Goal: Information Seeking & Learning: Learn about a topic

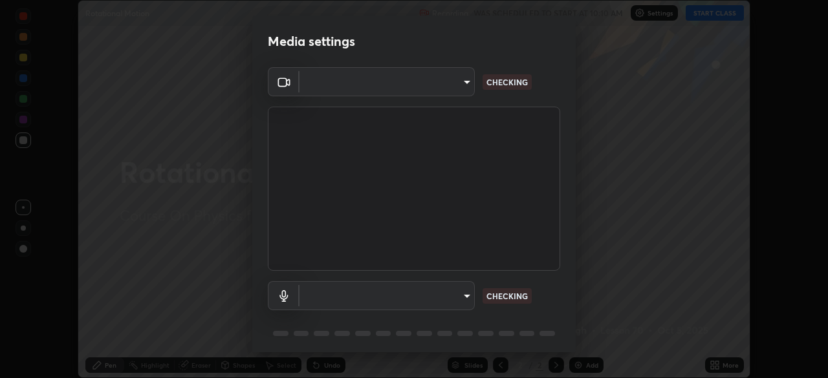
scroll to position [378, 827]
type input "192ca90c523cfdd937e4a0725d4108824b1e1e1832b9bb322643ae2a7bf66a5a"
type input "communications"
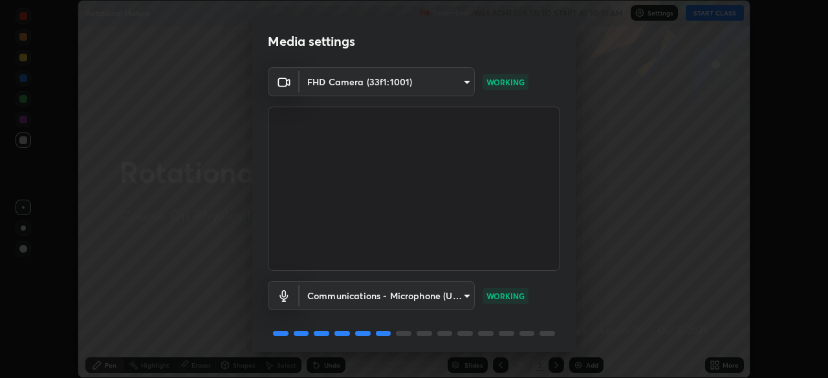
scroll to position [46, 0]
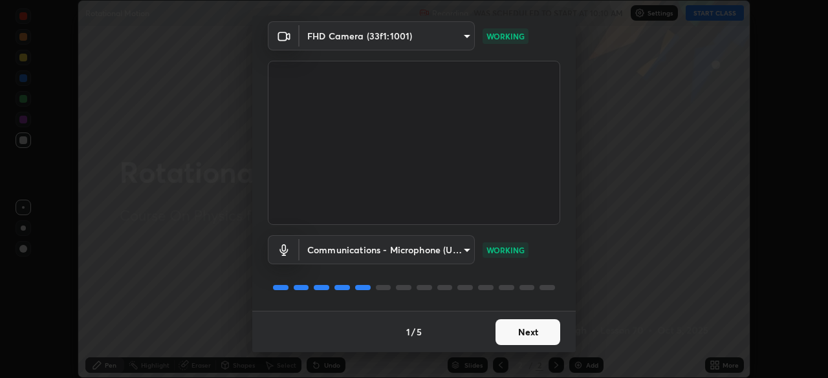
click at [528, 330] on button "Next" at bounding box center [527, 332] width 65 height 26
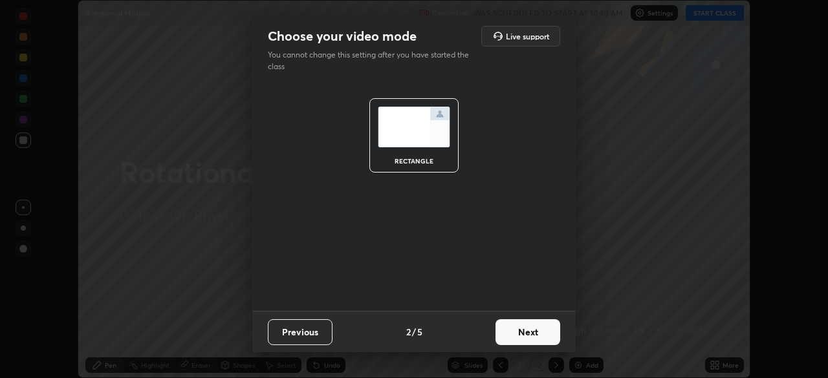
click at [528, 330] on button "Next" at bounding box center [527, 332] width 65 height 26
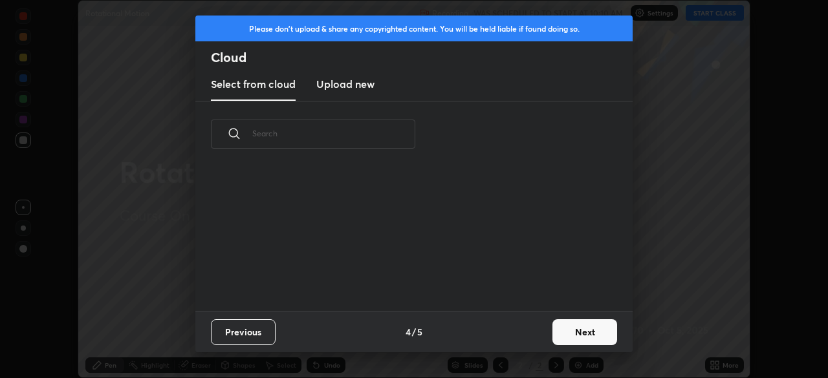
click at [528, 327] on div "Previous 4 / 5 Next" at bounding box center [413, 331] width 437 height 41
click at [585, 327] on button "Next" at bounding box center [584, 332] width 65 height 26
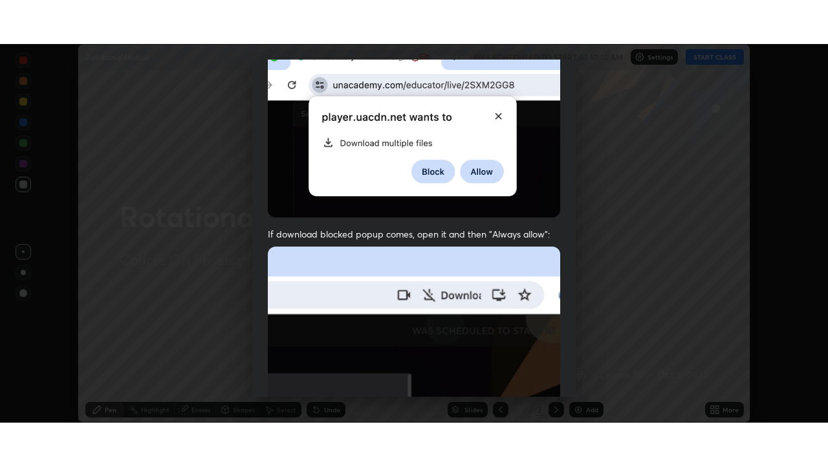
scroll to position [310, 0]
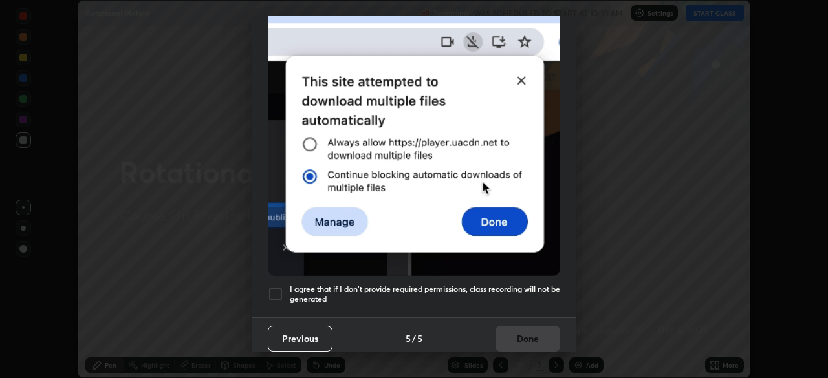
click at [526, 286] on h5 "I agree that if I don't provide required permissions, class recording will not …" at bounding box center [425, 295] width 270 height 20
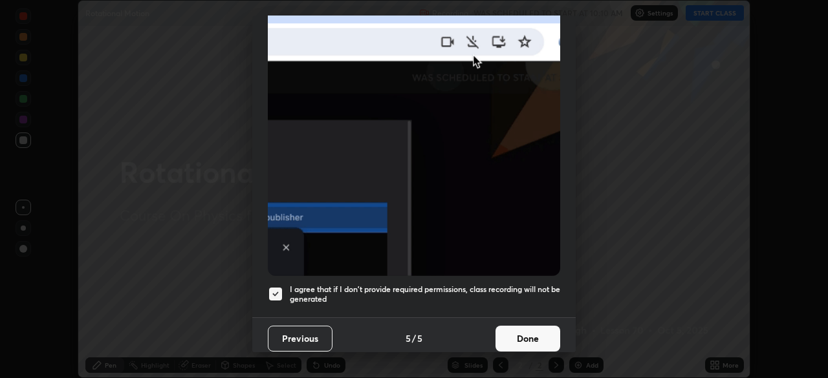
click at [526, 332] on button "Done" at bounding box center [527, 339] width 65 height 26
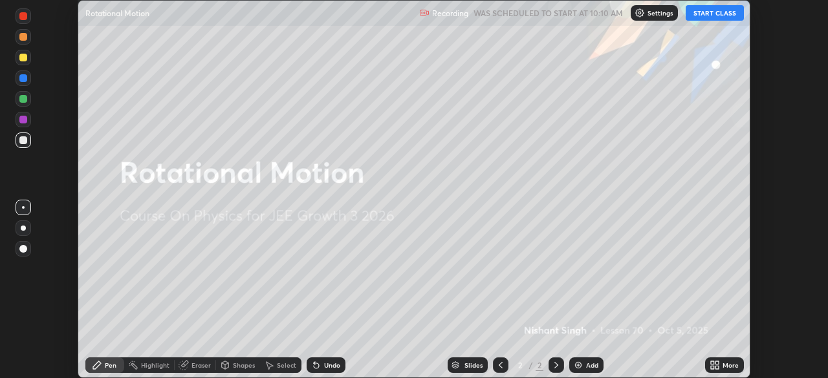
click at [716, 12] on button "START CLASS" at bounding box center [714, 13] width 58 height 16
click at [716, 369] on icon at bounding box center [716, 367] width 3 height 3
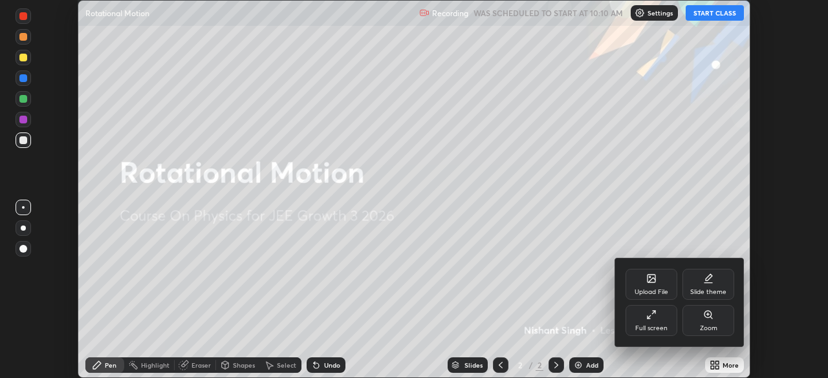
click at [653, 312] on icon at bounding box center [653, 312] width 3 height 3
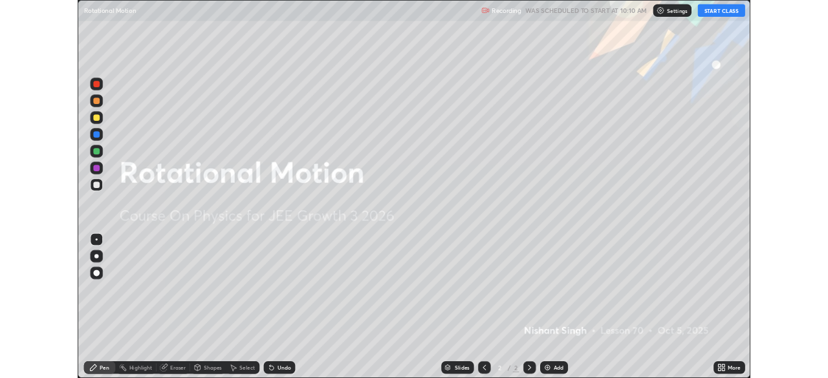
scroll to position [466, 828]
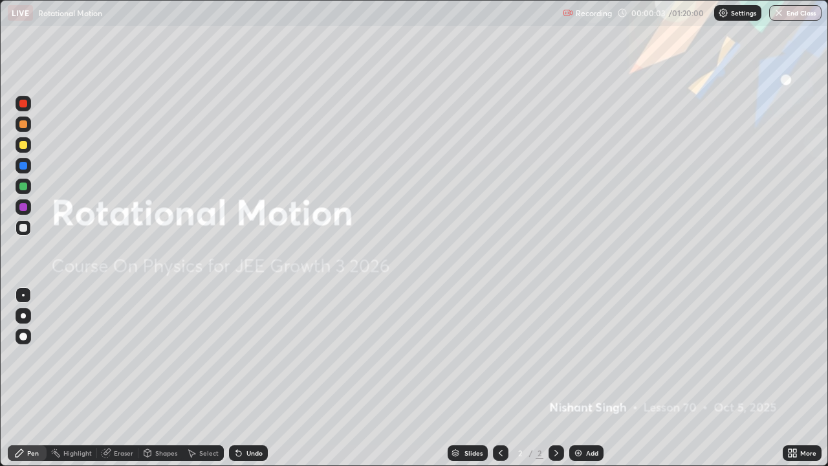
click at [581, 378] on img at bounding box center [578, 452] width 10 height 10
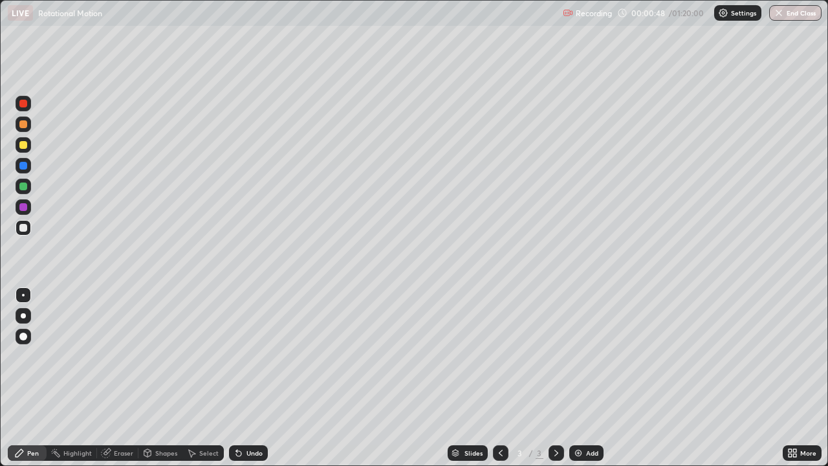
click at [24, 147] on div at bounding box center [23, 145] width 8 height 8
click at [25, 229] on div at bounding box center [23, 228] width 8 height 8
click at [260, 378] on div "Undo" at bounding box center [248, 453] width 39 height 16
click at [583, 378] on div "Add" at bounding box center [586, 453] width 34 height 16
click at [30, 233] on div at bounding box center [24, 228] width 16 height 16
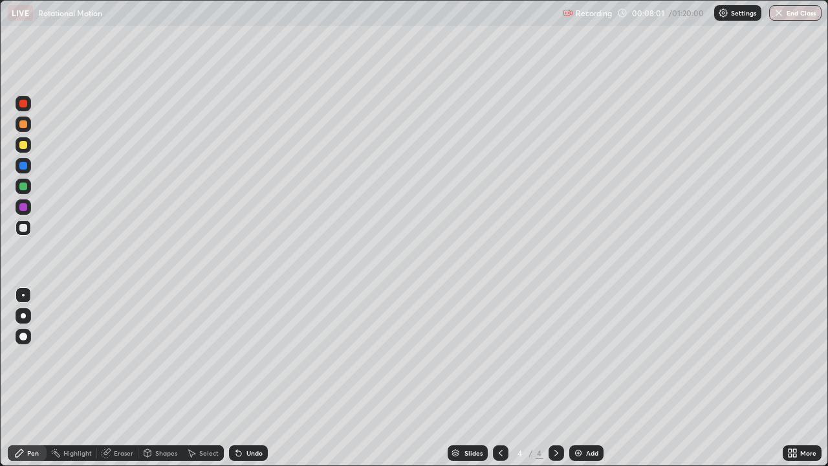
click at [124, 378] on div "Eraser" at bounding box center [123, 452] width 19 height 6
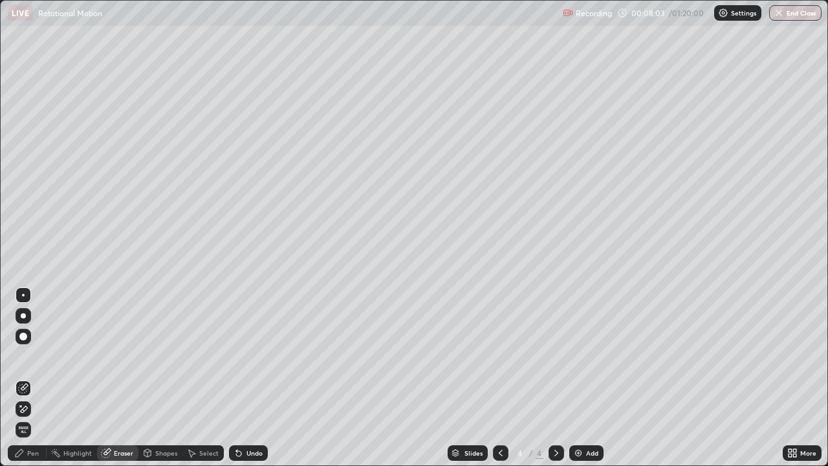
click at [32, 378] on div "Pen" at bounding box center [33, 452] width 12 height 6
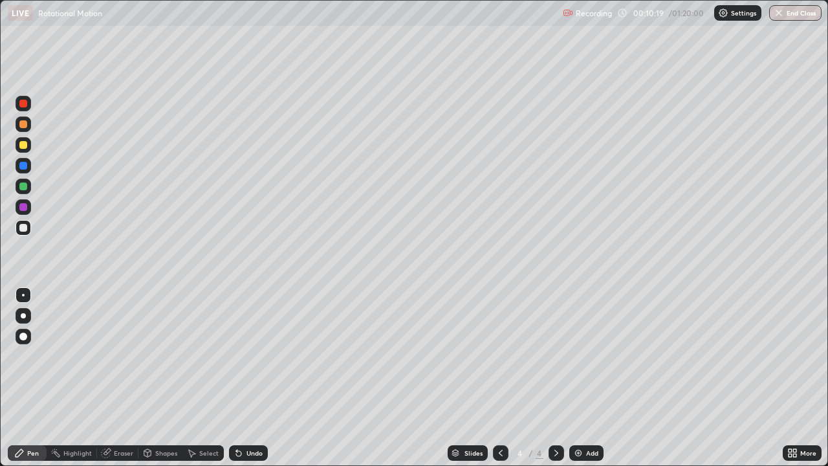
click at [25, 105] on div at bounding box center [23, 104] width 8 height 8
click at [577, 378] on img at bounding box center [578, 452] width 10 height 10
click at [28, 232] on div at bounding box center [24, 228] width 16 height 16
click at [24, 188] on div at bounding box center [23, 186] width 8 height 8
click at [26, 147] on div at bounding box center [23, 145] width 8 height 8
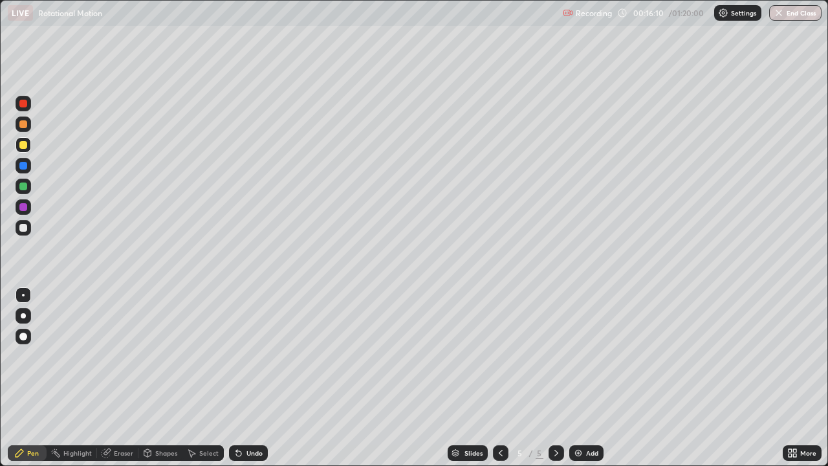
click at [24, 231] on div at bounding box center [23, 228] width 8 height 8
click at [244, 378] on div "Undo" at bounding box center [248, 453] width 39 height 16
click at [554, 378] on icon at bounding box center [556, 452] width 10 height 10
click at [589, 378] on div "Add" at bounding box center [586, 453] width 34 height 16
click at [30, 233] on div at bounding box center [24, 227] width 16 height 21
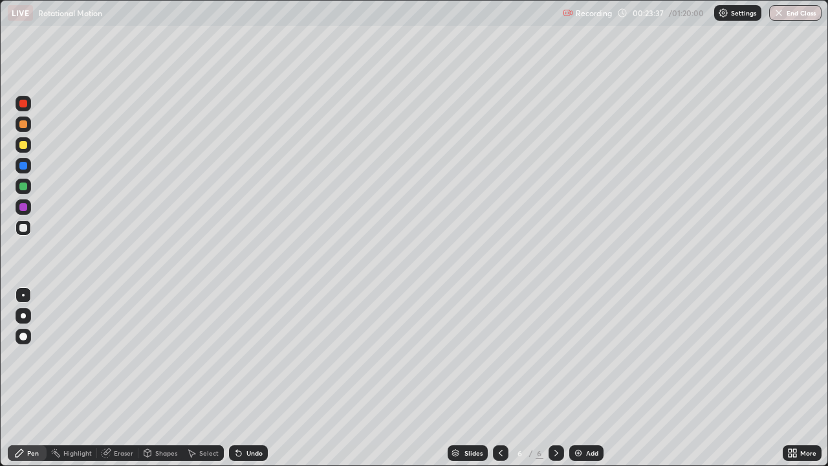
click at [26, 229] on div at bounding box center [23, 228] width 8 height 8
click at [25, 147] on div at bounding box center [23, 145] width 8 height 8
click at [556, 378] on icon at bounding box center [556, 452] width 4 height 6
click at [583, 378] on div "Add" at bounding box center [586, 453] width 34 height 16
click at [30, 229] on div at bounding box center [24, 228] width 16 height 16
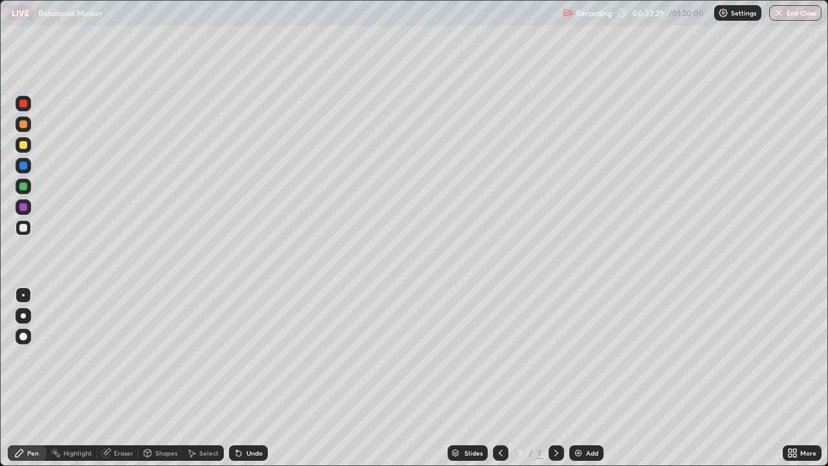
click at [27, 168] on div at bounding box center [24, 166] width 16 height 16
click at [25, 228] on div at bounding box center [23, 228] width 8 height 8
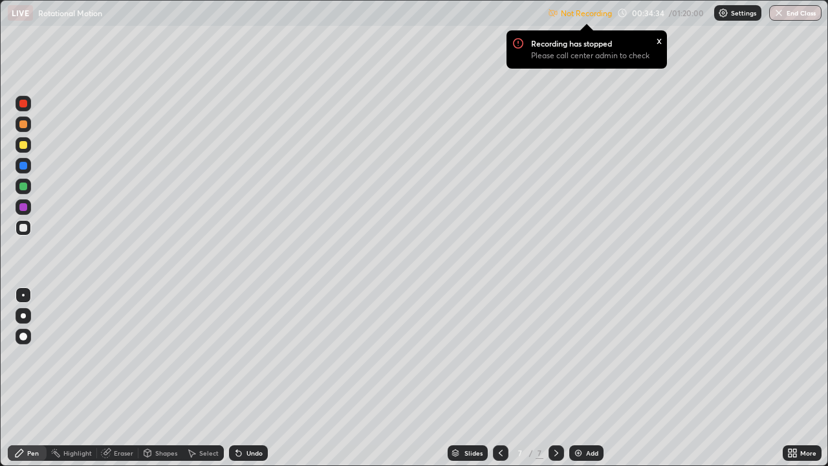
click at [252, 378] on div "Undo" at bounding box center [248, 453] width 39 height 16
click at [253, 378] on div "Undo" at bounding box center [248, 453] width 39 height 16
click at [791, 378] on icon at bounding box center [789, 450] width 3 height 3
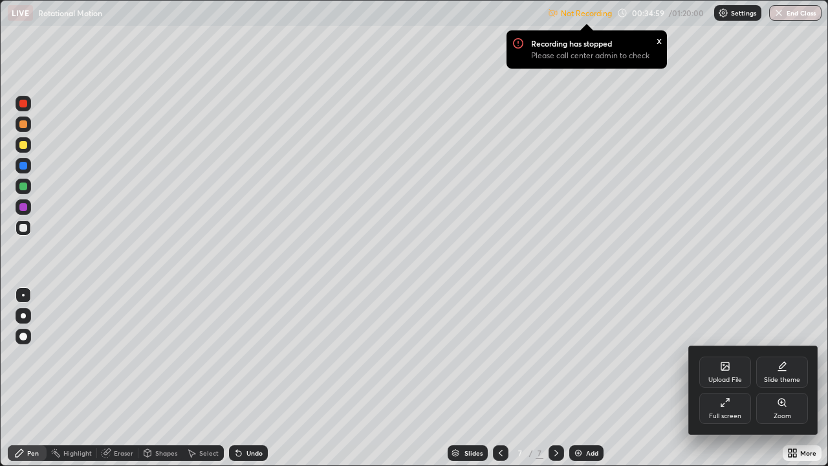
click at [726, 378] on icon at bounding box center [725, 402] width 10 height 10
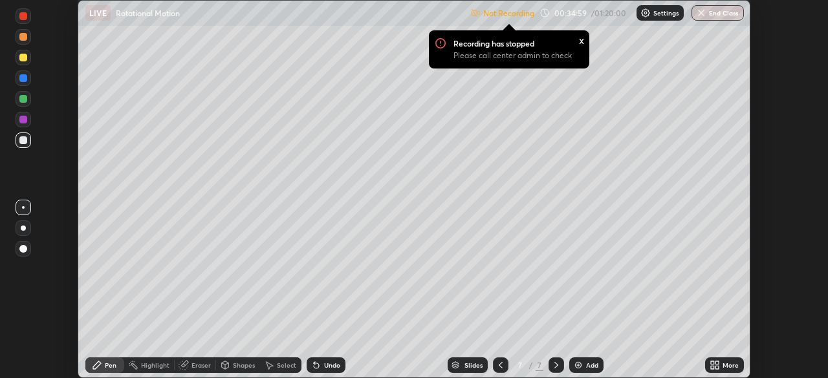
scroll to position [64286, 63837]
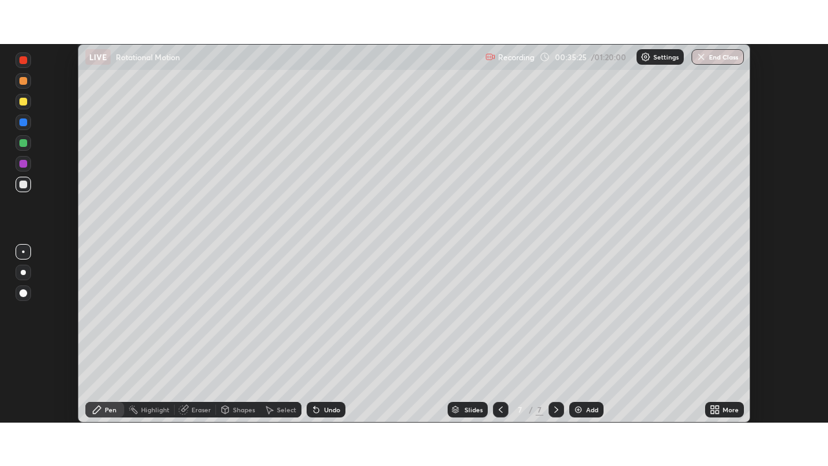
scroll to position [378, 828]
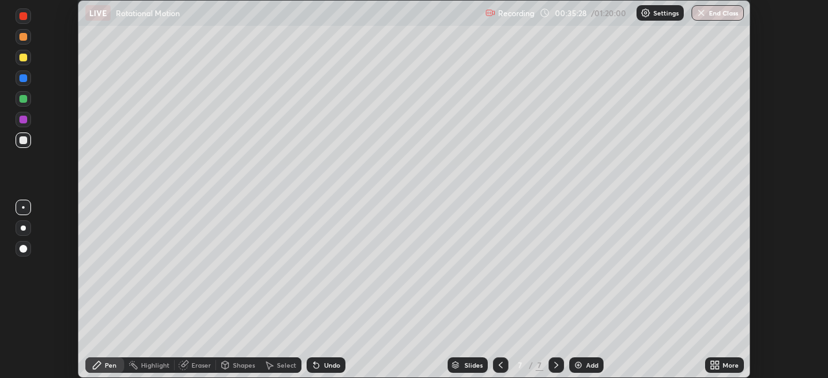
click at [714, 362] on icon at bounding box center [712, 362] width 3 height 3
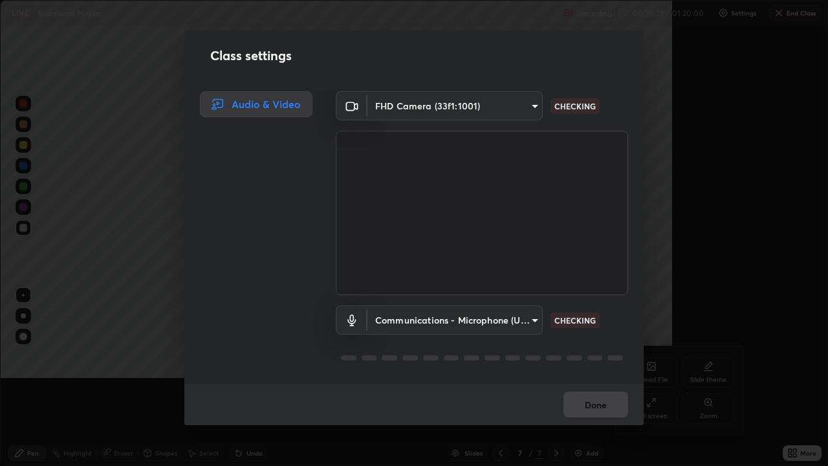
scroll to position [466, 828]
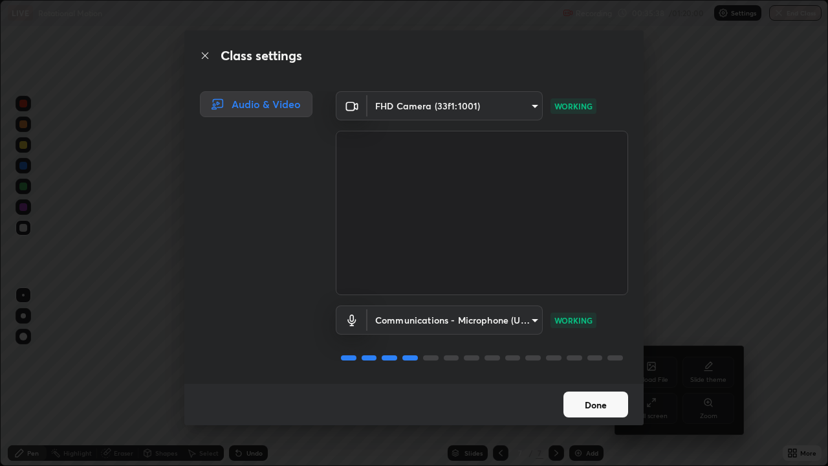
click at [610, 378] on button "Done" at bounding box center [595, 404] width 65 height 26
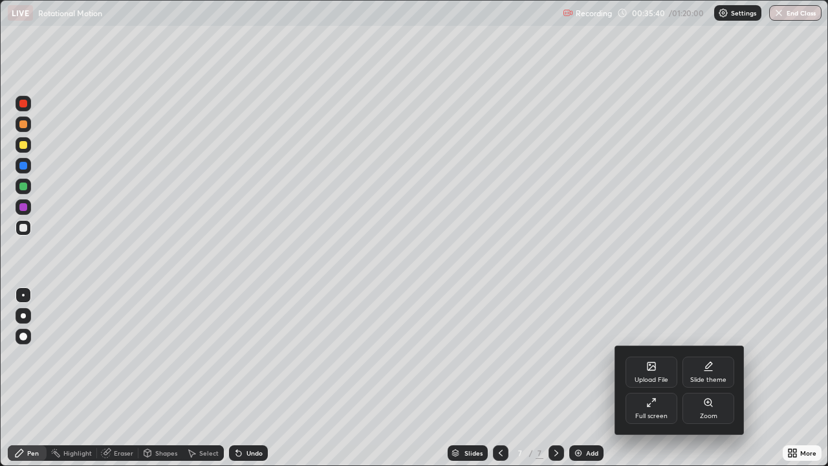
click at [727, 312] on div at bounding box center [414, 233] width 828 height 466
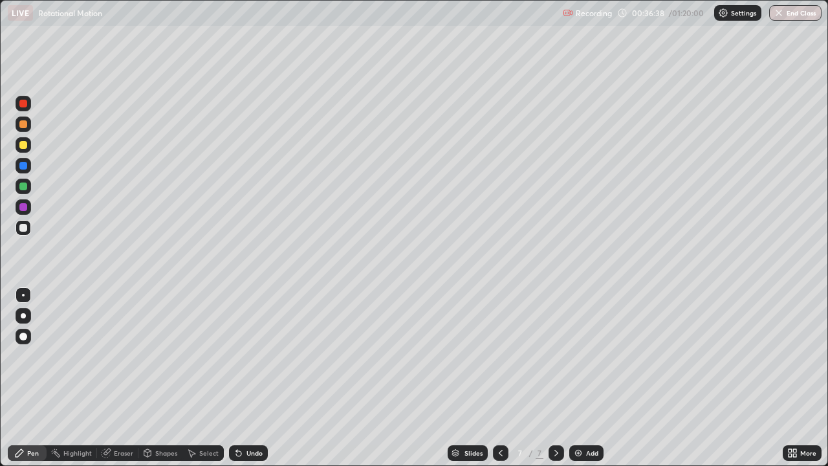
click at [555, 378] on icon at bounding box center [556, 452] width 10 height 10
click at [586, 378] on div "Add" at bounding box center [592, 452] width 12 height 6
click at [28, 230] on div at bounding box center [24, 228] width 16 height 16
click at [26, 127] on div at bounding box center [23, 124] width 8 height 8
click at [23, 145] on div at bounding box center [23, 145] width 8 height 8
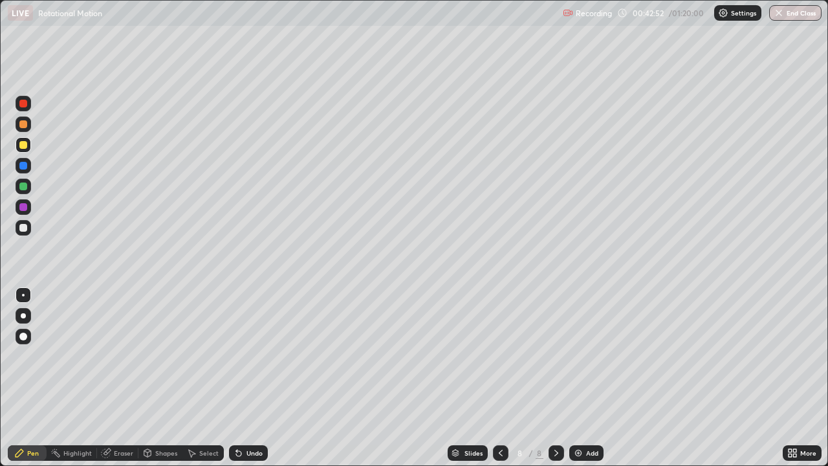
click at [25, 228] on div at bounding box center [23, 228] width 8 height 8
click at [22, 144] on div at bounding box center [23, 145] width 8 height 8
click at [25, 230] on div at bounding box center [23, 228] width 8 height 8
click at [554, 378] on icon at bounding box center [556, 452] width 4 height 6
click at [582, 378] on img at bounding box center [578, 452] width 10 height 10
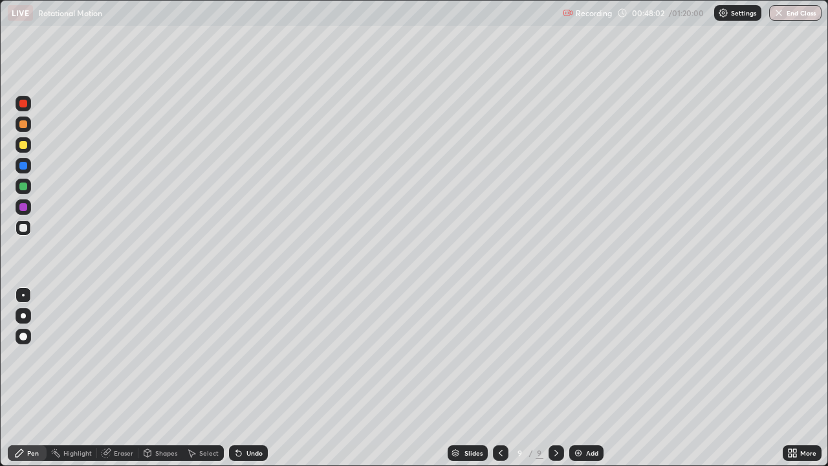
click at [164, 378] on div "Shapes" at bounding box center [166, 452] width 22 height 6
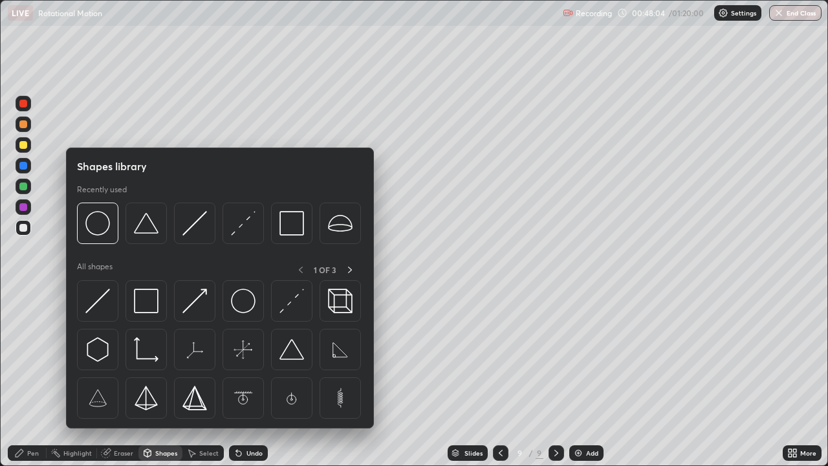
click at [27, 378] on div "Pen" at bounding box center [27, 453] width 39 height 16
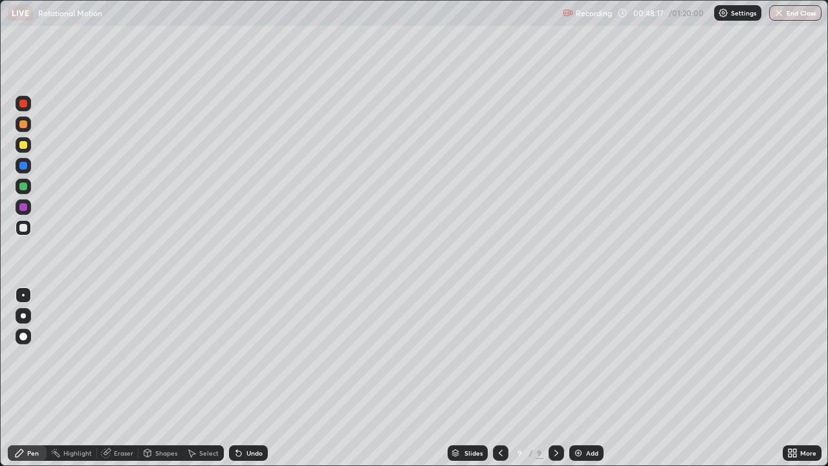
click at [123, 378] on div "Eraser" at bounding box center [123, 452] width 19 height 6
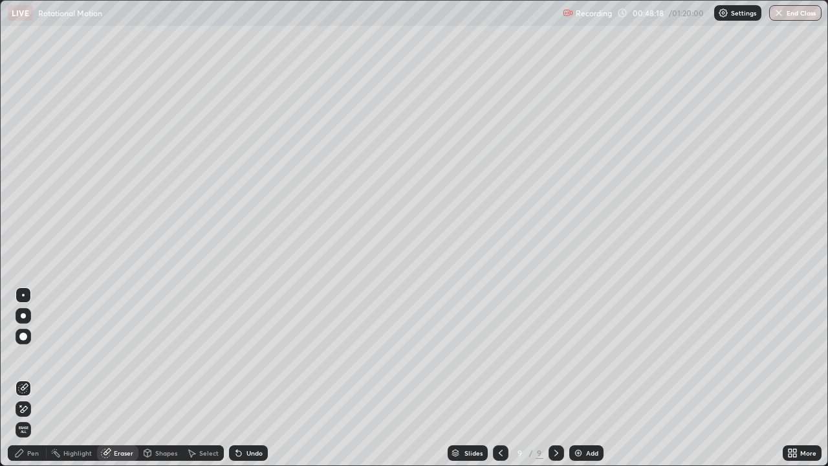
click at [163, 378] on div "Shapes" at bounding box center [166, 452] width 22 height 6
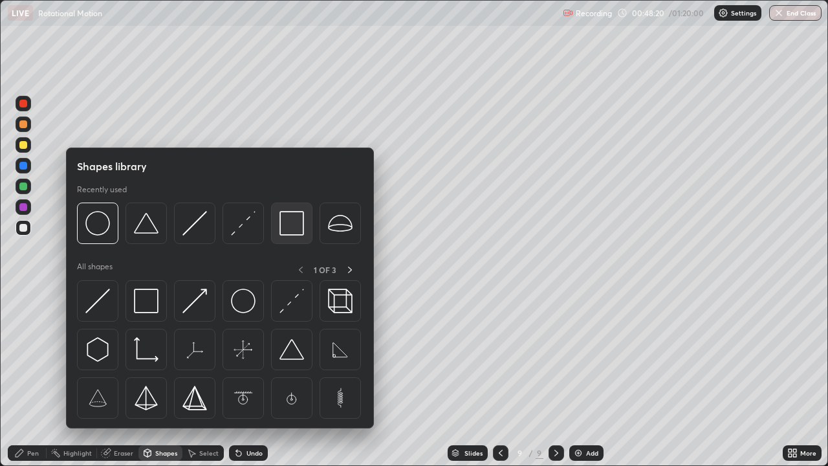
click at [291, 231] on img at bounding box center [291, 223] width 25 height 25
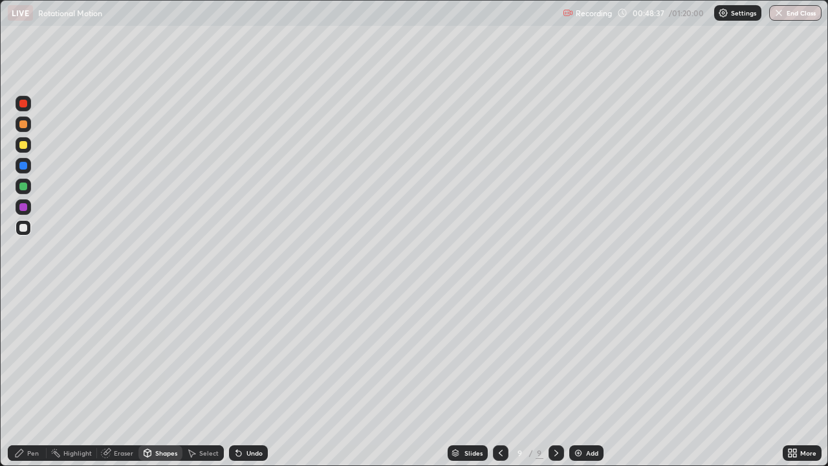
click at [249, 378] on div "Undo" at bounding box center [254, 452] width 16 height 6
click at [23, 166] on div at bounding box center [23, 166] width 8 height 8
click at [29, 378] on div "Pen" at bounding box center [33, 452] width 12 height 6
click at [246, 378] on div "Undo" at bounding box center [254, 452] width 16 height 6
click at [24, 145] on div at bounding box center [23, 145] width 8 height 8
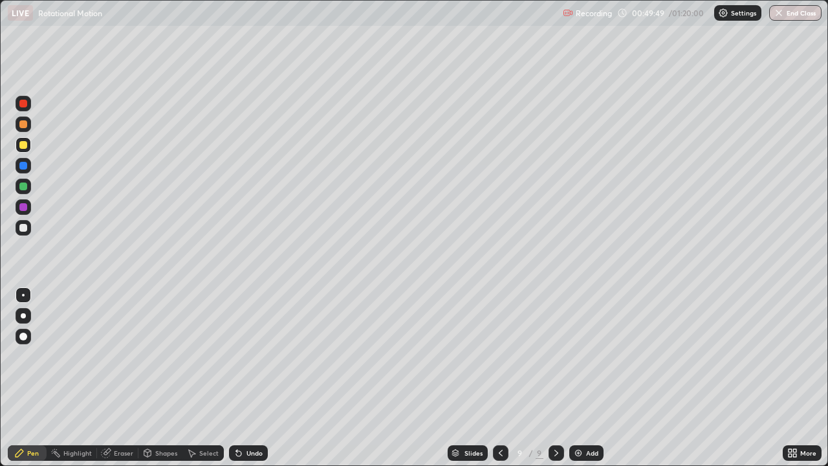
click at [25, 230] on div at bounding box center [23, 228] width 8 height 8
click at [25, 189] on div at bounding box center [23, 186] width 8 height 8
click at [23, 127] on div at bounding box center [23, 124] width 8 height 8
click at [250, 378] on div "Undo" at bounding box center [254, 452] width 16 height 6
click at [28, 228] on div at bounding box center [24, 228] width 16 height 16
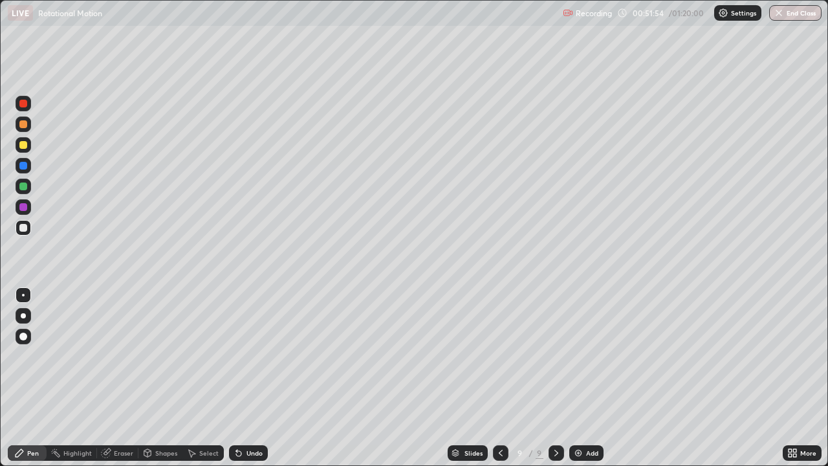
click at [25, 166] on div at bounding box center [23, 166] width 8 height 8
click at [28, 229] on div at bounding box center [24, 228] width 16 height 16
click at [25, 229] on div at bounding box center [23, 228] width 8 height 8
click at [553, 378] on icon at bounding box center [556, 452] width 10 height 10
click at [579, 378] on img at bounding box center [578, 452] width 10 height 10
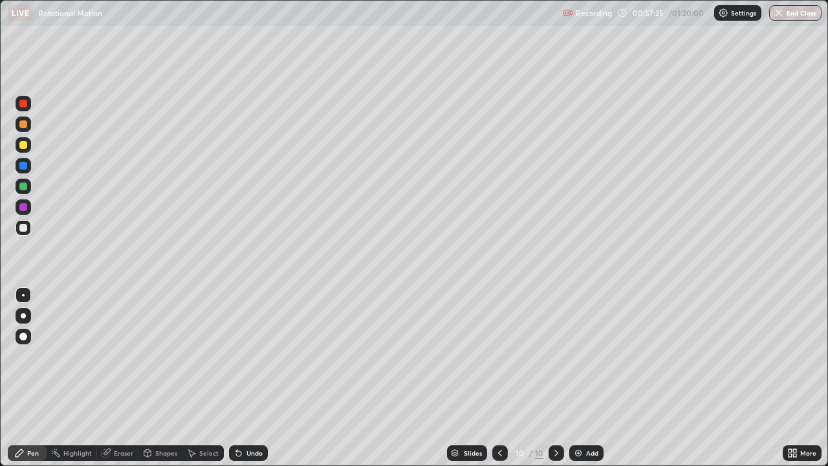
click at [161, 378] on div "Shapes" at bounding box center [166, 452] width 22 height 6
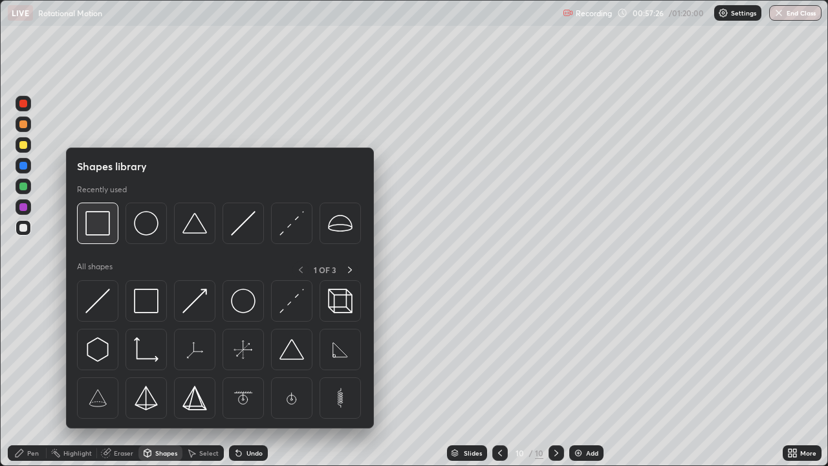
click at [102, 228] on img at bounding box center [97, 223] width 25 height 25
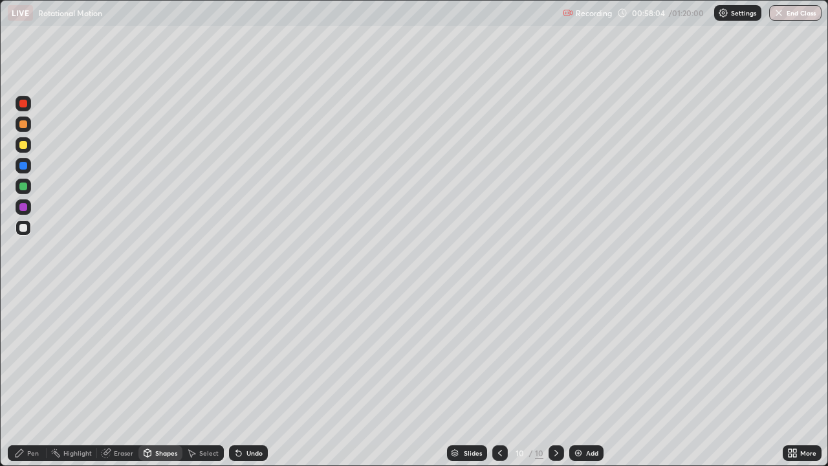
click at [25, 146] on div at bounding box center [23, 145] width 8 height 8
click at [30, 378] on div "Pen" at bounding box center [33, 452] width 12 height 6
click at [23, 184] on div at bounding box center [23, 186] width 8 height 8
click at [25, 168] on div at bounding box center [23, 166] width 8 height 8
click at [25, 188] on div at bounding box center [23, 186] width 8 height 8
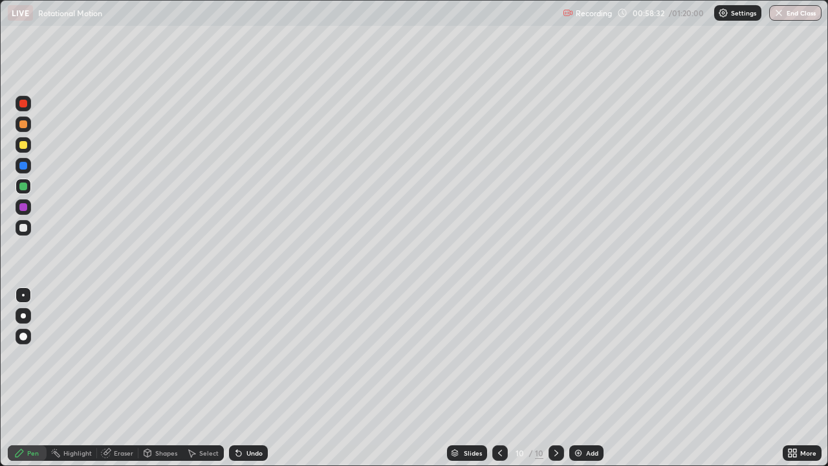
click at [25, 147] on div at bounding box center [23, 145] width 8 height 8
click at [23, 229] on div at bounding box center [23, 228] width 8 height 8
click at [23, 168] on div at bounding box center [23, 166] width 8 height 8
click at [28, 186] on div at bounding box center [24, 186] width 16 height 16
click at [23, 229] on div at bounding box center [23, 228] width 8 height 8
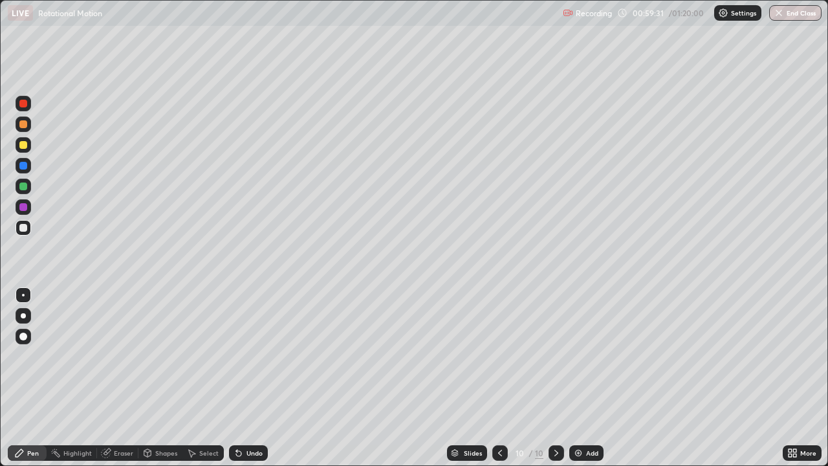
click at [23, 126] on div at bounding box center [23, 124] width 8 height 8
click at [246, 378] on div "Undo" at bounding box center [254, 452] width 16 height 6
click at [23, 146] on div at bounding box center [23, 145] width 8 height 8
click at [24, 228] on div at bounding box center [23, 228] width 8 height 8
click at [560, 378] on div at bounding box center [556, 453] width 16 height 16
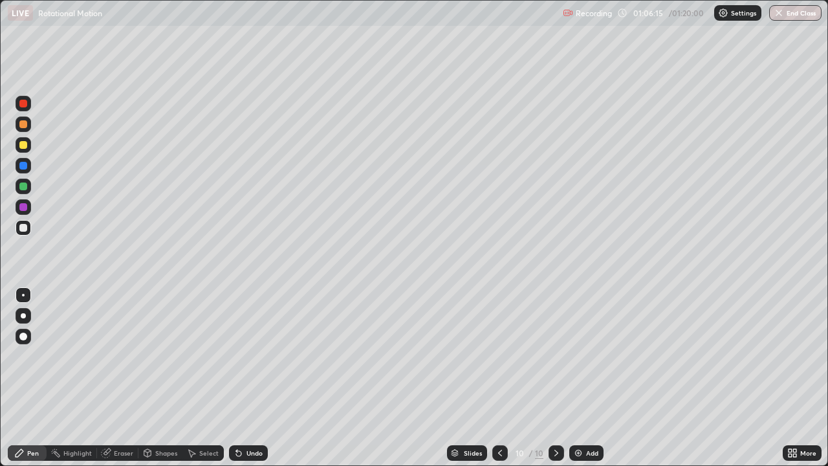
click at [579, 378] on img at bounding box center [578, 452] width 10 height 10
click at [24, 228] on div at bounding box center [23, 228] width 8 height 8
click at [26, 167] on div at bounding box center [23, 166] width 8 height 8
click at [25, 188] on div at bounding box center [23, 186] width 8 height 8
click at [25, 145] on div at bounding box center [23, 145] width 8 height 8
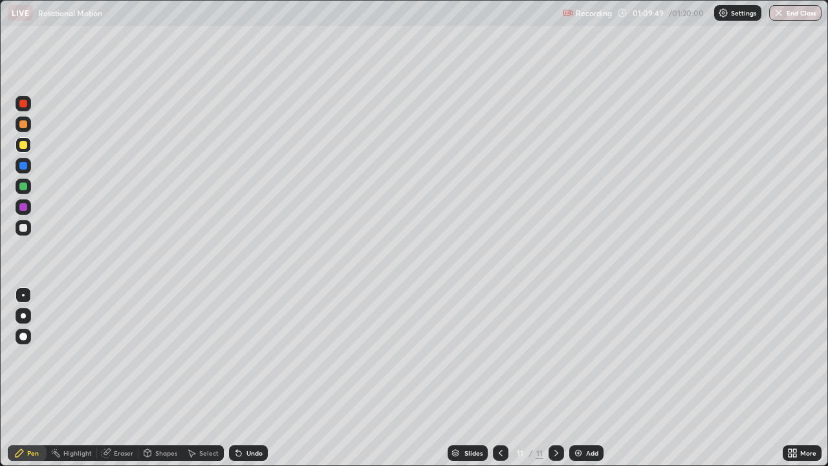
click at [28, 105] on div at bounding box center [24, 104] width 16 height 16
click at [23, 227] on div at bounding box center [23, 228] width 8 height 8
click at [23, 108] on div at bounding box center [24, 104] width 16 height 16
click at [555, 378] on icon at bounding box center [556, 452] width 10 height 10
click at [579, 378] on img at bounding box center [578, 452] width 10 height 10
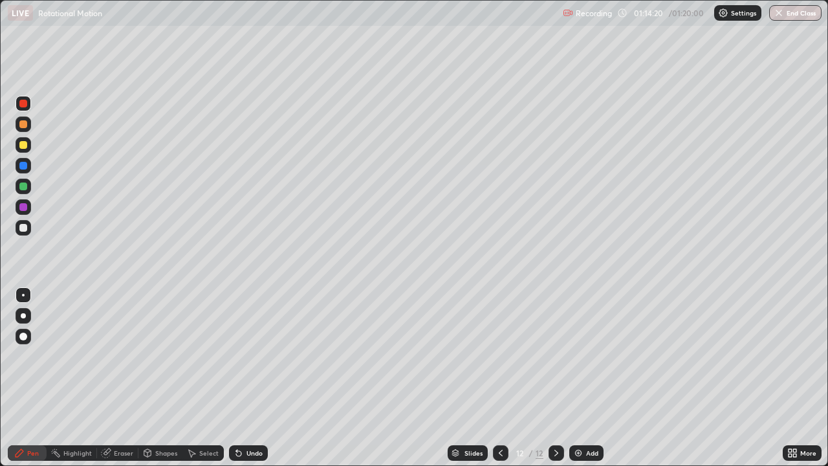
click at [25, 233] on div at bounding box center [24, 228] width 16 height 16
click at [801, 13] on button "End Class" at bounding box center [795, 13] width 51 height 16
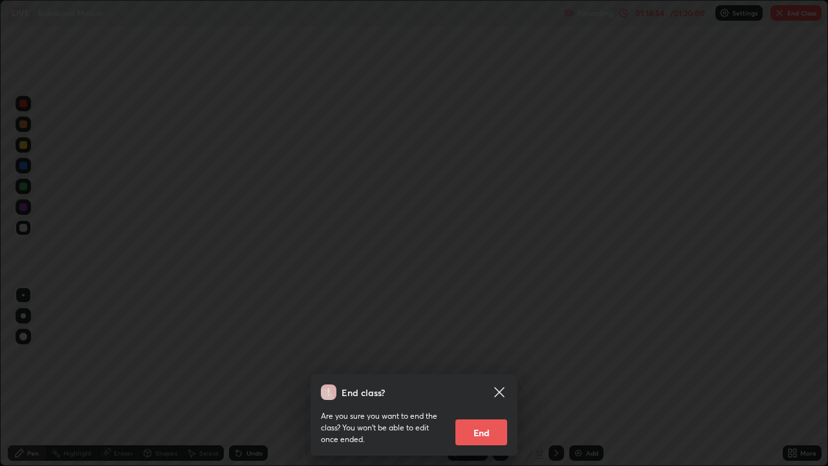
click at [491, 378] on button "End" at bounding box center [481, 432] width 52 height 26
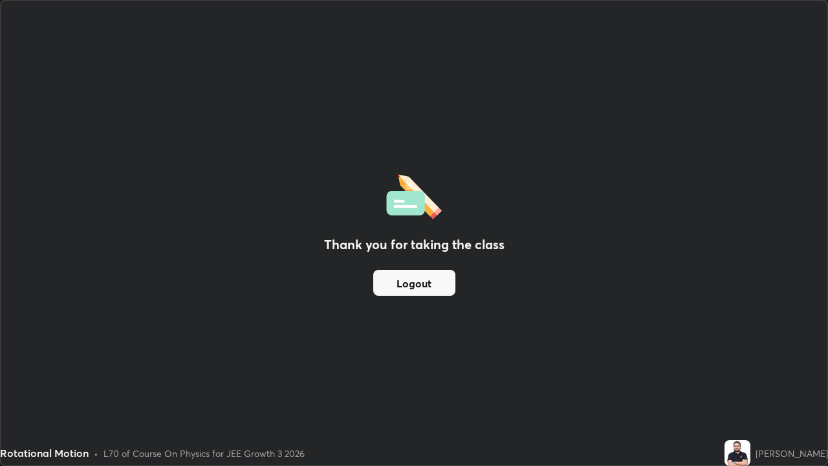
click at [424, 285] on button "Logout" at bounding box center [414, 283] width 82 height 26
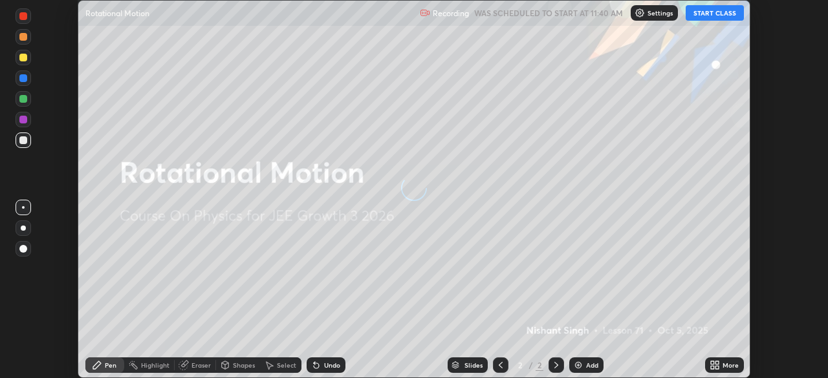
scroll to position [378, 827]
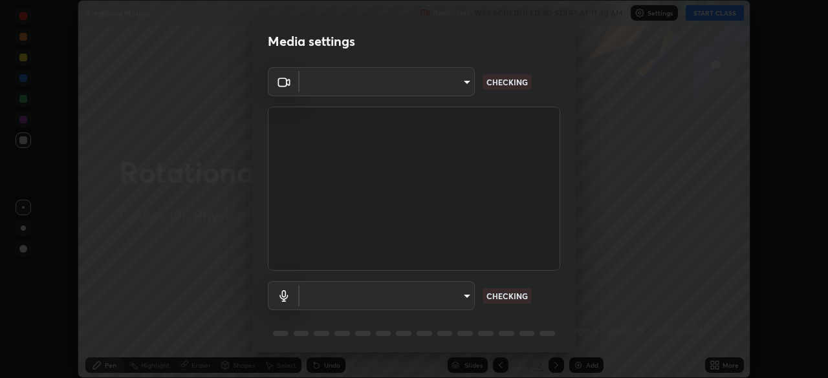
type input "192ca90c523cfdd937e4a0725d4108824b1e1e1832b9bb322643ae2a7bf66a5a"
click at [456, 294] on body "Erase all Rotational Motion Recording WAS SCHEDULED TO START AT 11:40 AM Settin…" at bounding box center [414, 189] width 828 height 378
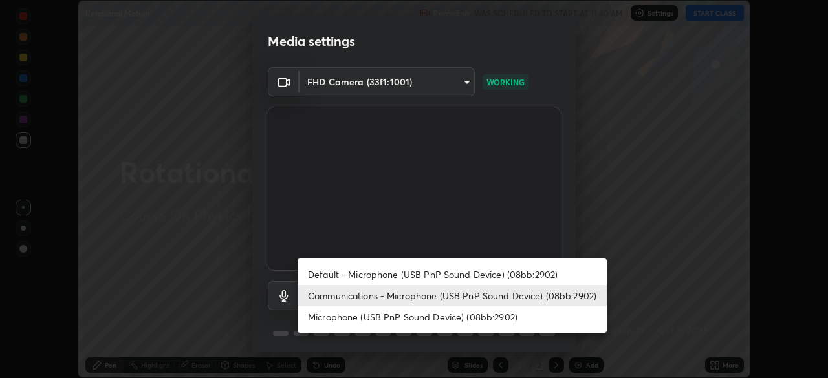
click at [455, 277] on li "Default - Microphone (USB PnP Sound Device) (08bb:2902)" at bounding box center [451, 274] width 309 height 21
type input "default"
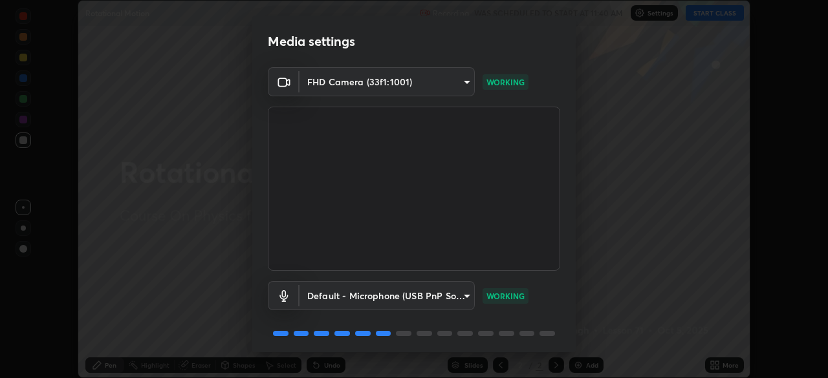
scroll to position [46, 0]
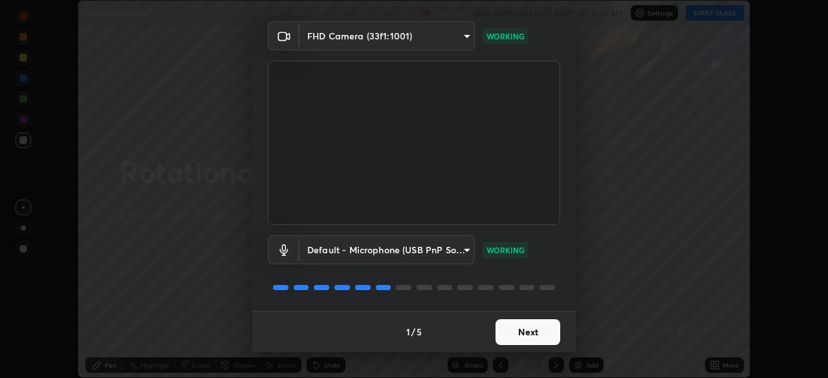
click at [540, 334] on button "Next" at bounding box center [527, 332] width 65 height 26
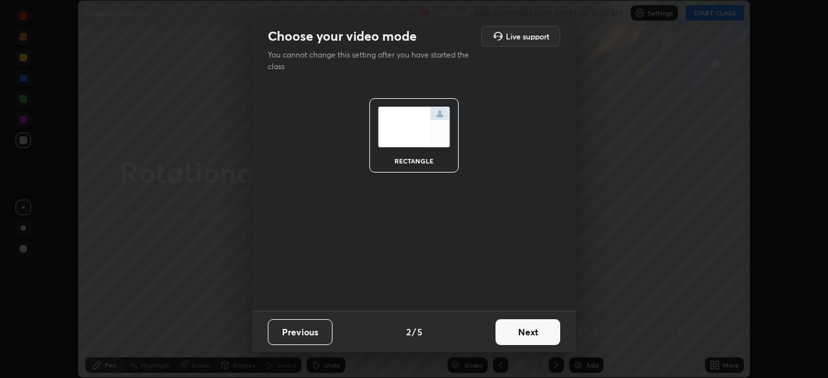
scroll to position [0, 0]
click at [540, 334] on button "Next" at bounding box center [527, 332] width 65 height 26
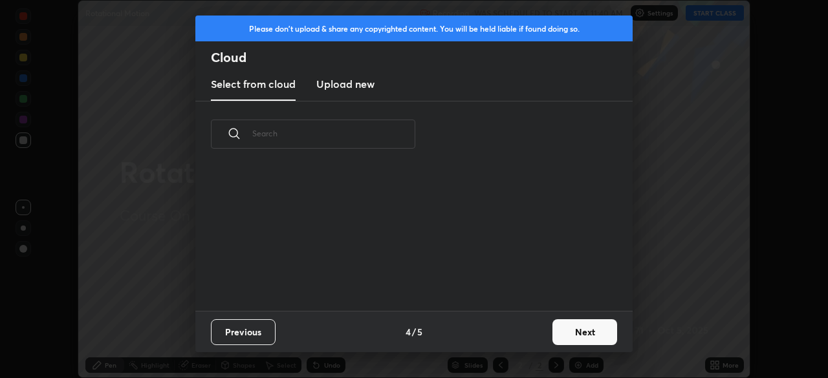
click at [539, 334] on div "Previous 4 / 5 Next" at bounding box center [413, 331] width 437 height 41
click at [586, 333] on button "Next" at bounding box center [584, 332] width 65 height 26
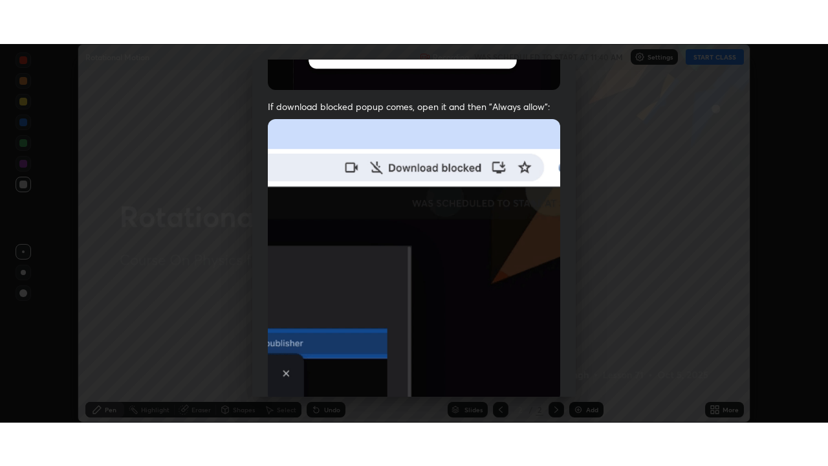
scroll to position [310, 0]
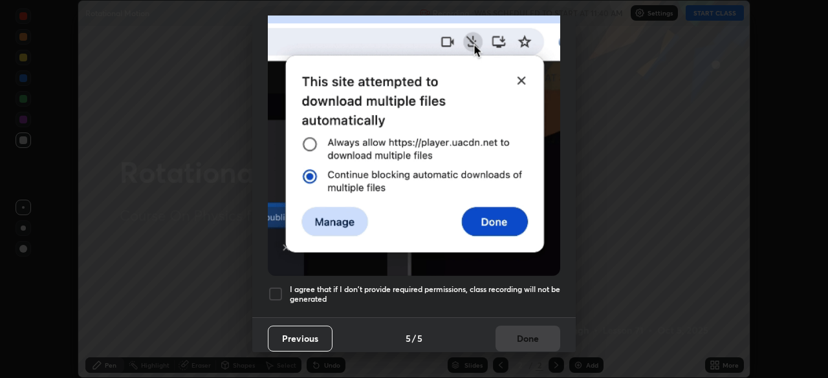
click at [510, 288] on h5 "I agree that if I don't provide required permissions, class recording will not …" at bounding box center [425, 295] width 270 height 20
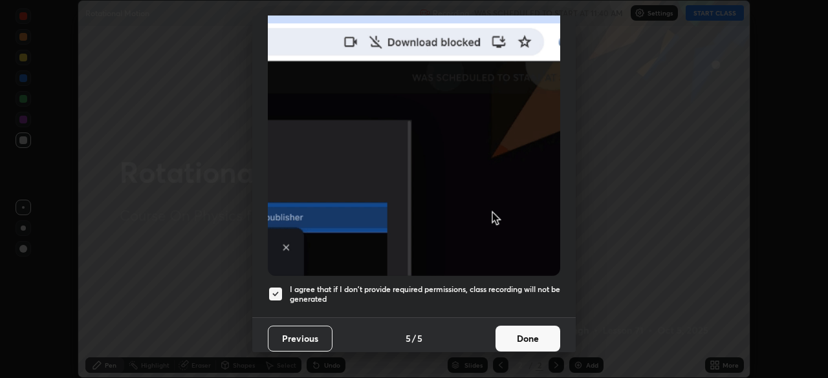
click at [520, 341] on button "Done" at bounding box center [527, 339] width 65 height 26
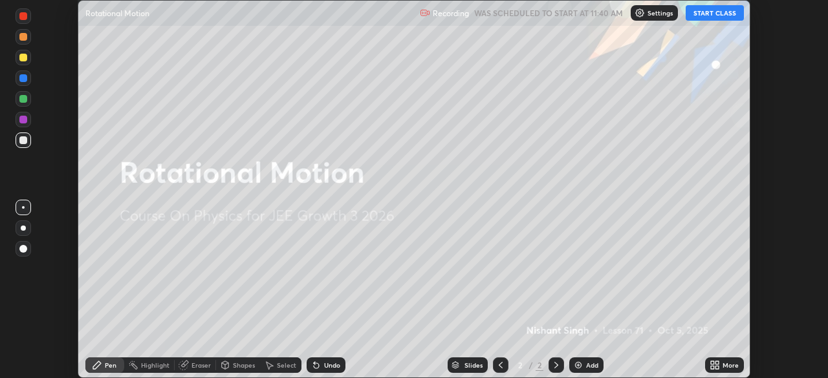
click at [710, 16] on button "START CLASS" at bounding box center [714, 13] width 58 height 16
click at [716, 367] on icon at bounding box center [716, 367] width 3 height 3
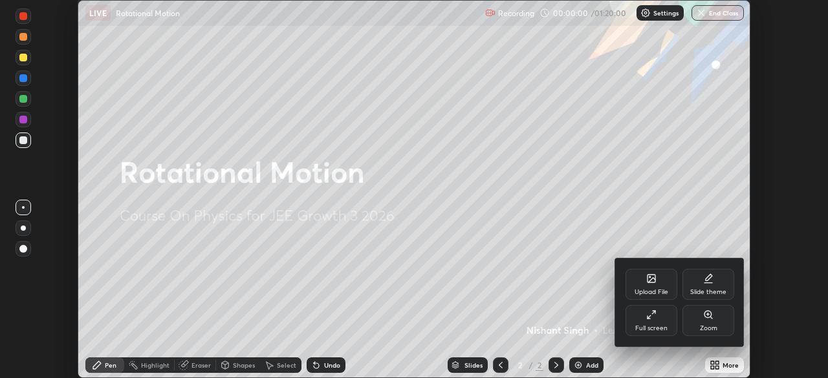
click at [655, 323] on div "Full screen" at bounding box center [651, 320] width 52 height 31
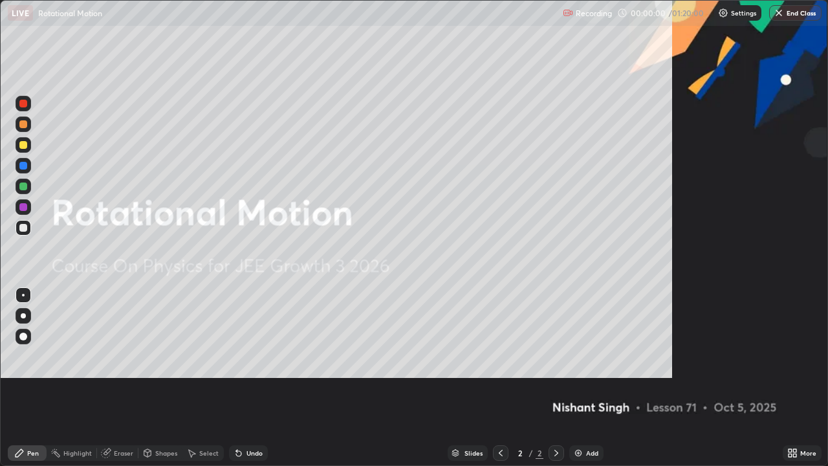
scroll to position [466, 828]
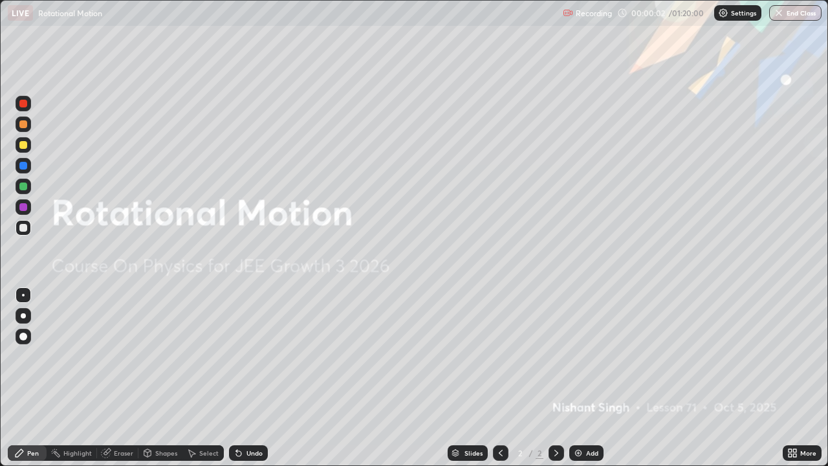
click at [586, 378] on div "Add" at bounding box center [586, 453] width 34 height 16
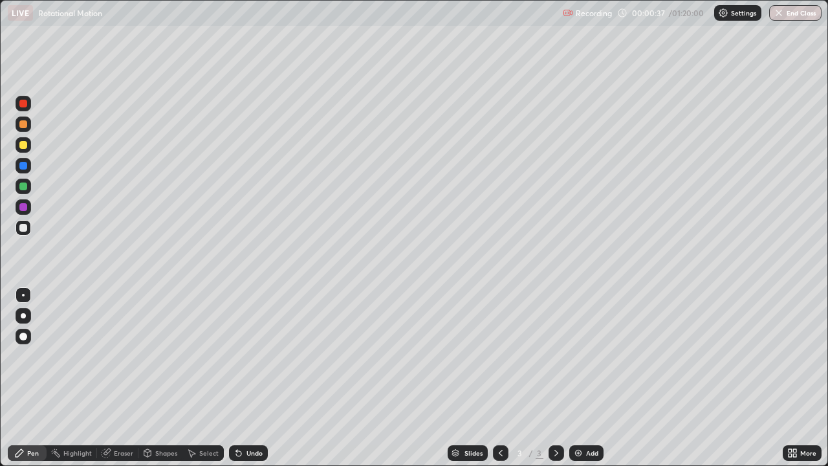
click at [169, 378] on div "Shapes" at bounding box center [166, 452] width 22 height 6
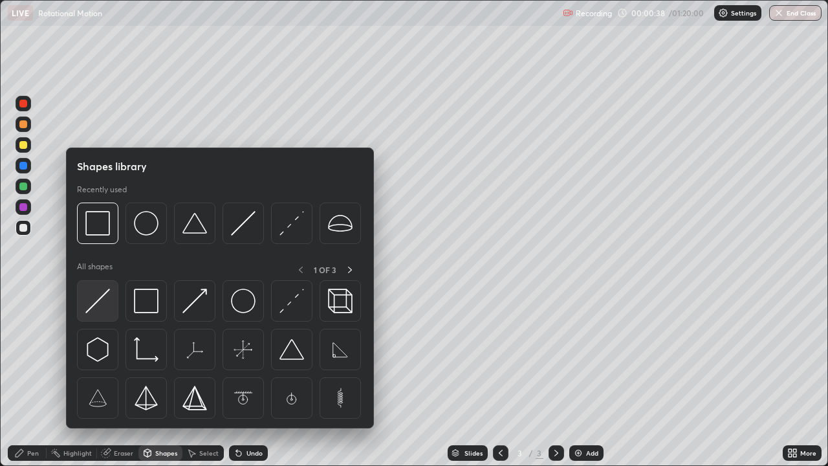
click at [105, 299] on img at bounding box center [97, 300] width 25 height 25
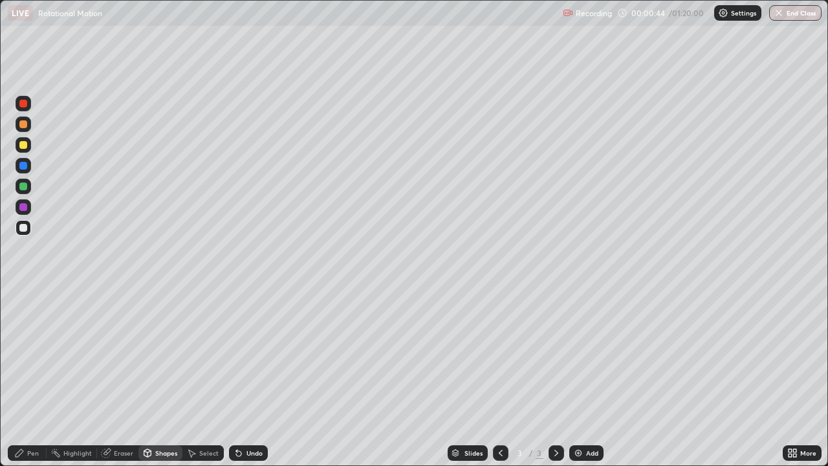
click at [253, 378] on div "Undo" at bounding box center [254, 452] width 16 height 6
click at [24, 145] on div at bounding box center [23, 145] width 8 height 8
click at [164, 378] on div "Shapes" at bounding box center [160, 453] width 44 height 16
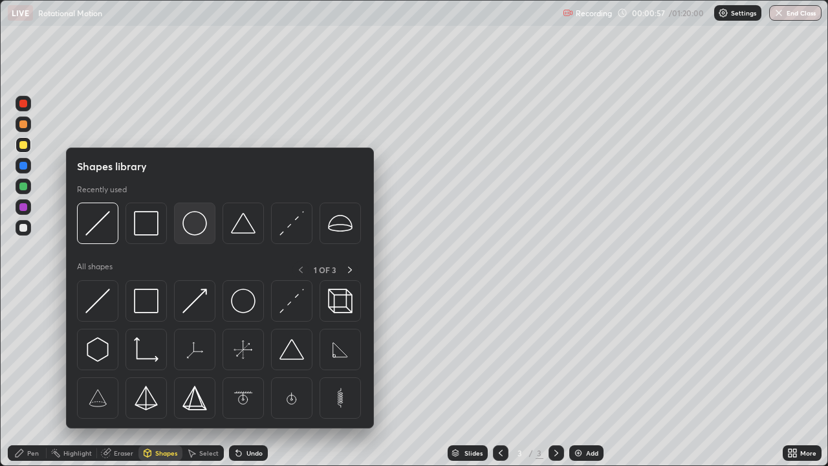
click at [195, 229] on img at bounding box center [194, 223] width 25 height 25
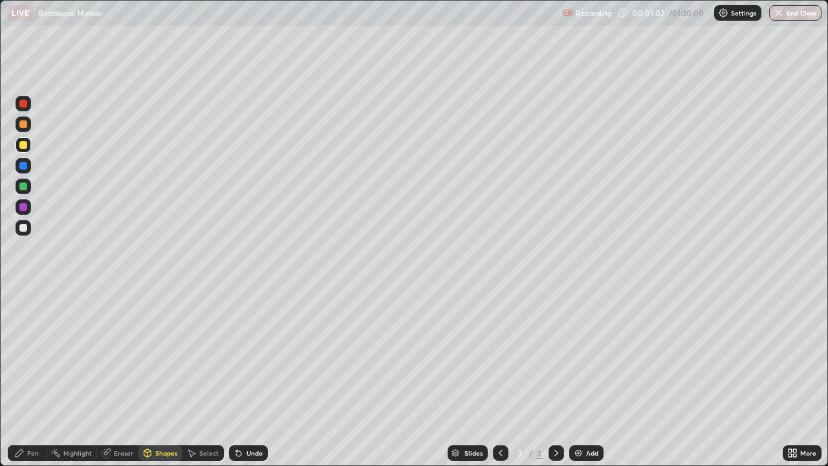
click at [36, 378] on div "Pen" at bounding box center [33, 452] width 12 height 6
click at [24, 166] on div at bounding box center [23, 166] width 8 height 8
click at [28, 231] on div at bounding box center [24, 228] width 16 height 16
click at [171, 378] on div "Shapes" at bounding box center [166, 452] width 22 height 6
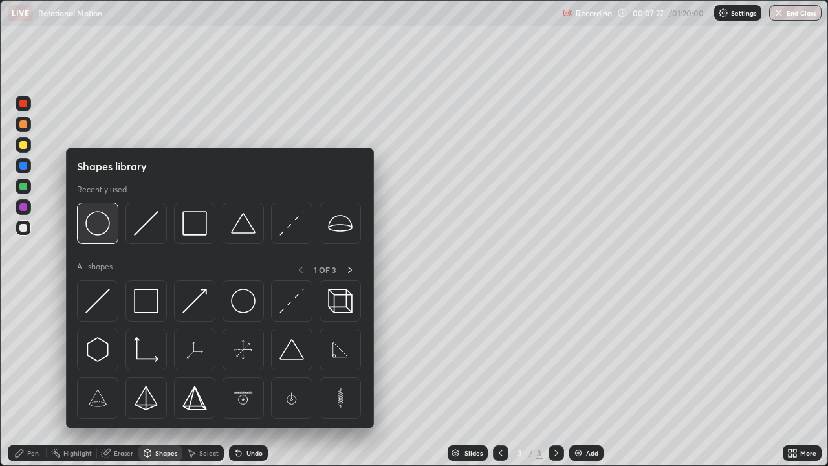
click at [103, 228] on img at bounding box center [97, 223] width 25 height 25
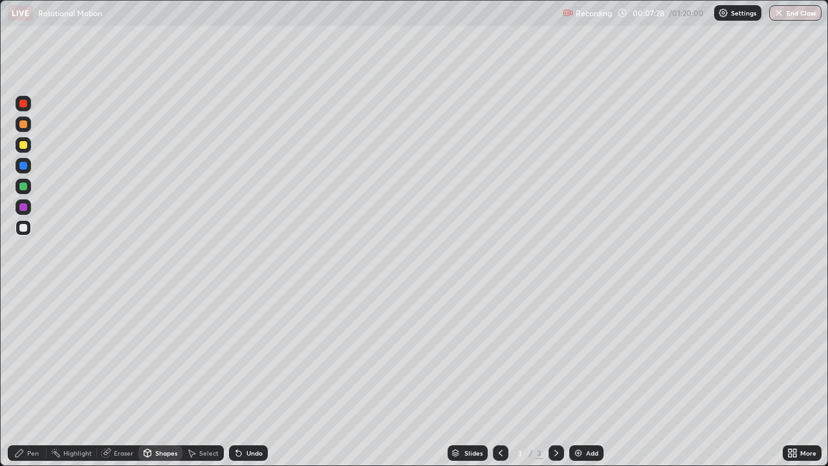
click at [23, 147] on div at bounding box center [23, 145] width 8 height 8
click at [25, 188] on div at bounding box center [23, 186] width 8 height 8
click at [29, 378] on div "Pen" at bounding box center [33, 452] width 12 height 6
click at [23, 104] on div at bounding box center [23, 104] width 8 height 8
click at [25, 228] on div at bounding box center [23, 228] width 8 height 8
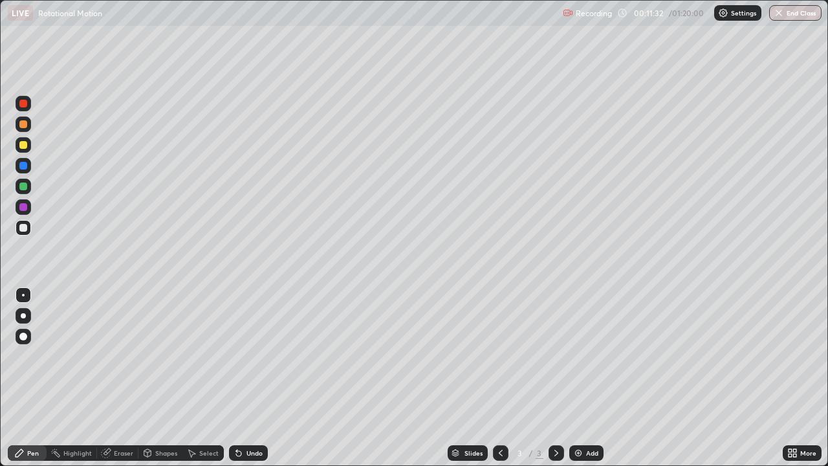
click at [250, 378] on div "Undo" at bounding box center [248, 453] width 39 height 16
click at [24, 228] on div at bounding box center [23, 228] width 8 height 8
click at [581, 378] on img at bounding box center [578, 452] width 10 height 10
click at [171, 378] on div "Shapes" at bounding box center [166, 452] width 22 height 6
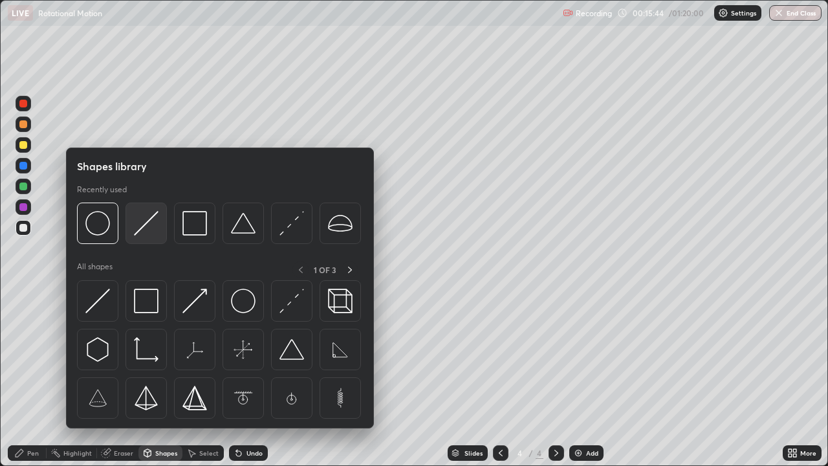
click at [151, 233] on img at bounding box center [146, 223] width 25 height 25
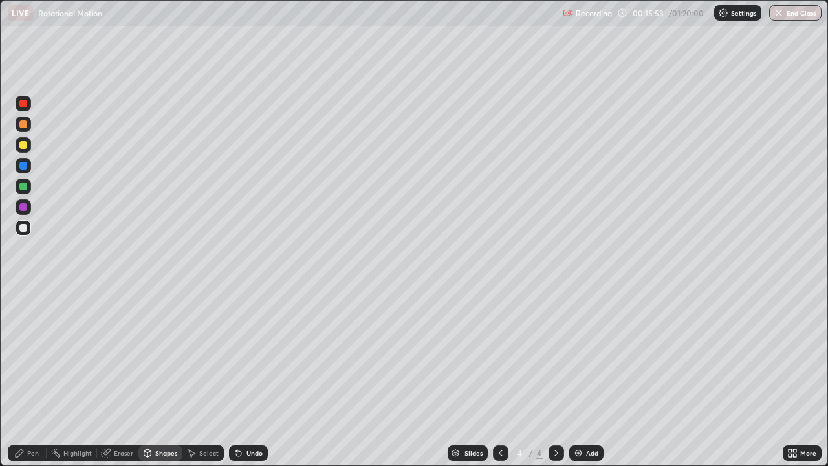
click at [164, 378] on div "Shapes" at bounding box center [166, 452] width 22 height 6
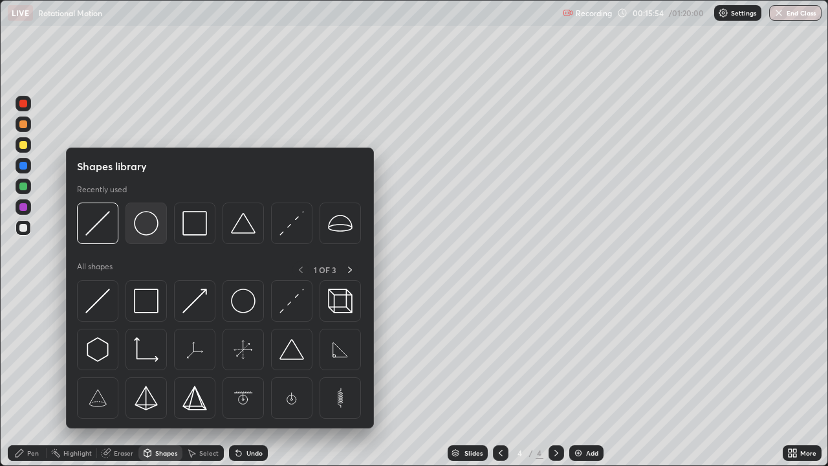
click at [147, 226] on img at bounding box center [146, 223] width 25 height 25
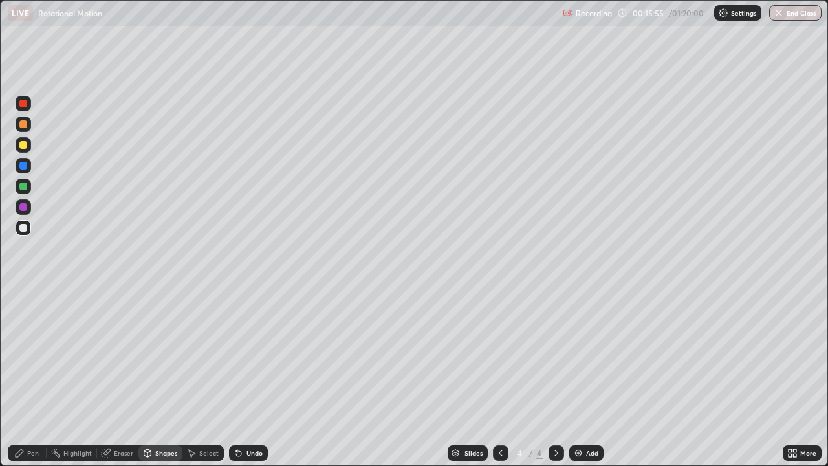
click at [26, 143] on div at bounding box center [23, 145] width 8 height 8
click at [155, 378] on div "Shapes" at bounding box center [166, 452] width 22 height 6
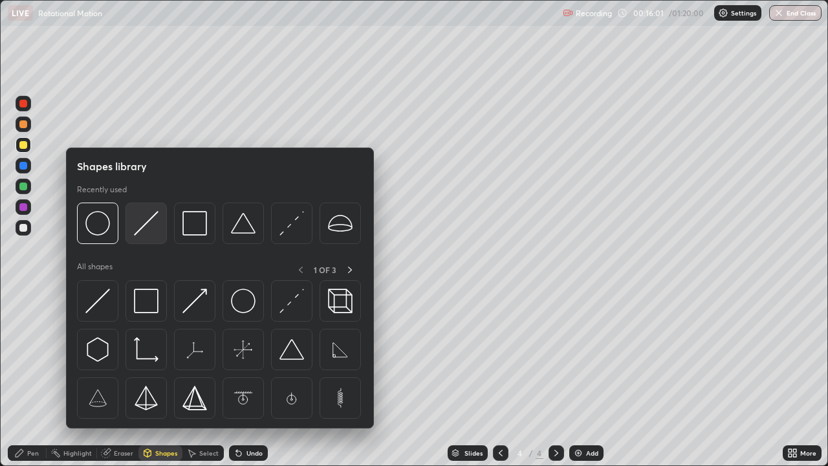
click at [144, 228] on img at bounding box center [146, 223] width 25 height 25
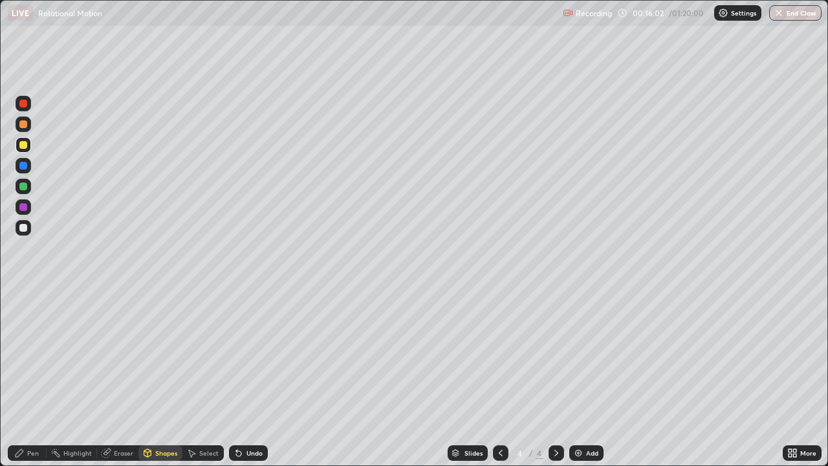
click at [25, 125] on div at bounding box center [23, 124] width 8 height 8
click at [246, 378] on div "Undo" at bounding box center [254, 452] width 16 height 6
click at [37, 378] on div "Pen" at bounding box center [27, 453] width 39 height 16
click at [24, 227] on div at bounding box center [23, 228] width 8 height 8
click at [26, 233] on div at bounding box center [24, 228] width 16 height 16
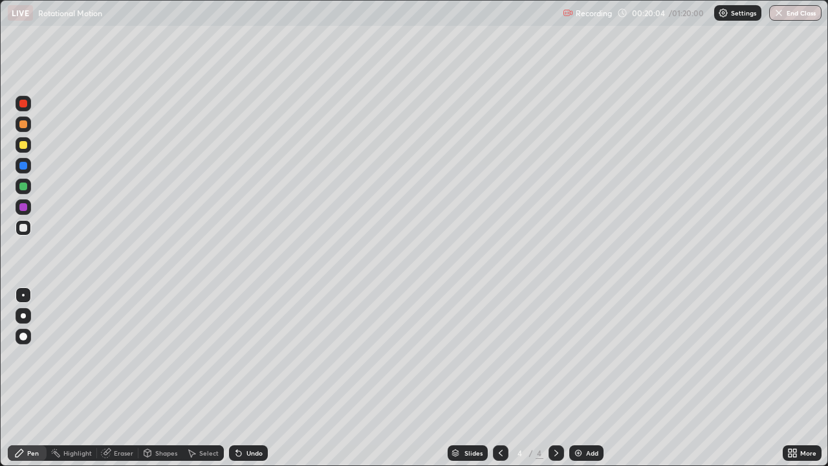
click at [248, 378] on div "Undo" at bounding box center [254, 452] width 16 height 6
click at [250, 378] on div "Undo" at bounding box center [248, 453] width 39 height 16
click at [25, 106] on div at bounding box center [23, 104] width 8 height 8
click at [246, 378] on div "Undo" at bounding box center [254, 452] width 16 height 6
click at [242, 378] on div "Undo" at bounding box center [248, 453] width 39 height 16
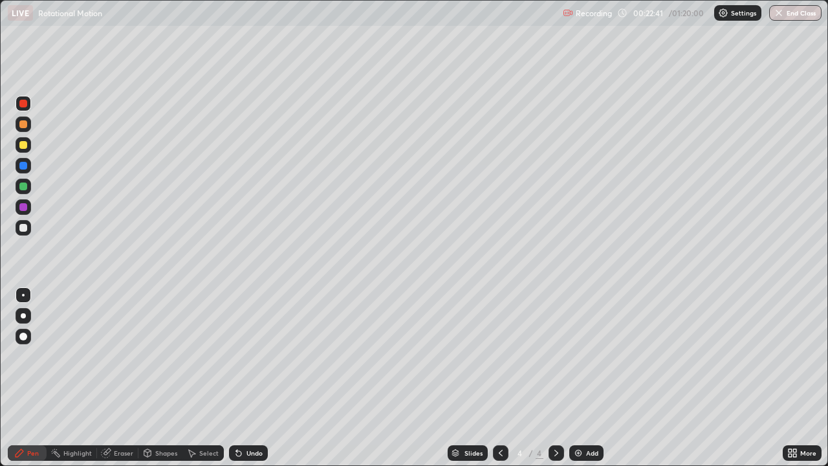
click at [29, 231] on div at bounding box center [24, 228] width 16 height 16
click at [28, 228] on div at bounding box center [24, 228] width 16 height 16
click at [555, 378] on icon at bounding box center [556, 452] width 10 height 10
click at [586, 378] on div "Add" at bounding box center [592, 452] width 12 height 6
click at [24, 228] on div at bounding box center [23, 228] width 8 height 8
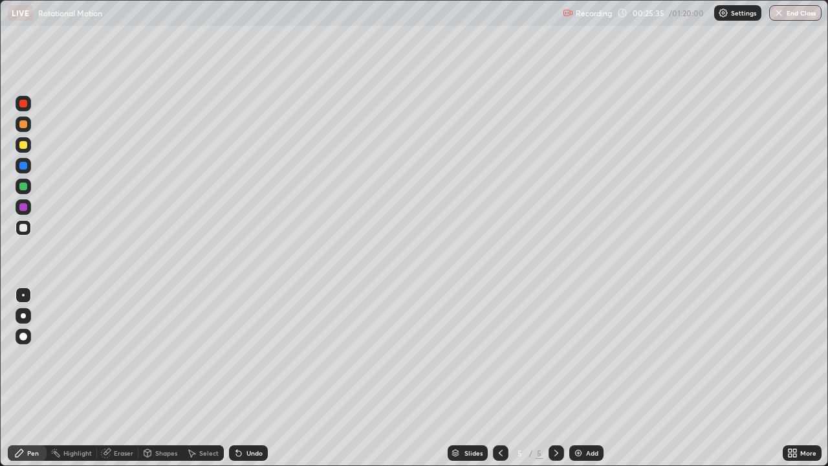
click at [23, 184] on div at bounding box center [23, 186] width 8 height 8
click at [171, 378] on div "Shapes" at bounding box center [166, 452] width 22 height 6
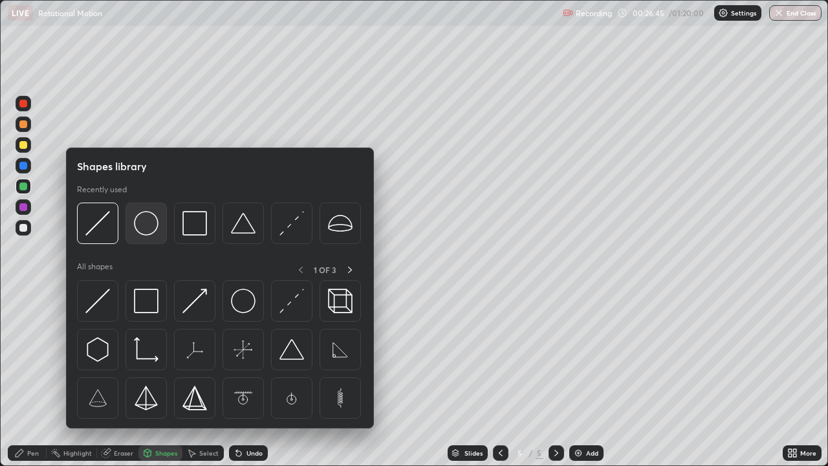
click at [162, 226] on div at bounding box center [145, 222] width 41 height 41
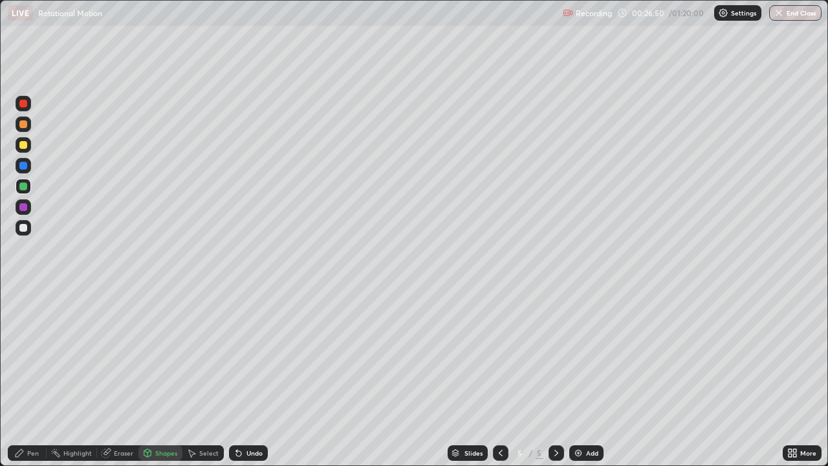
click at [30, 378] on div "Pen" at bounding box center [33, 452] width 12 height 6
click at [28, 229] on div at bounding box center [24, 228] width 16 height 16
click at [19, 231] on div at bounding box center [24, 228] width 16 height 16
click at [555, 378] on icon at bounding box center [556, 452] width 10 height 10
click at [586, 378] on div "Add" at bounding box center [592, 452] width 12 height 6
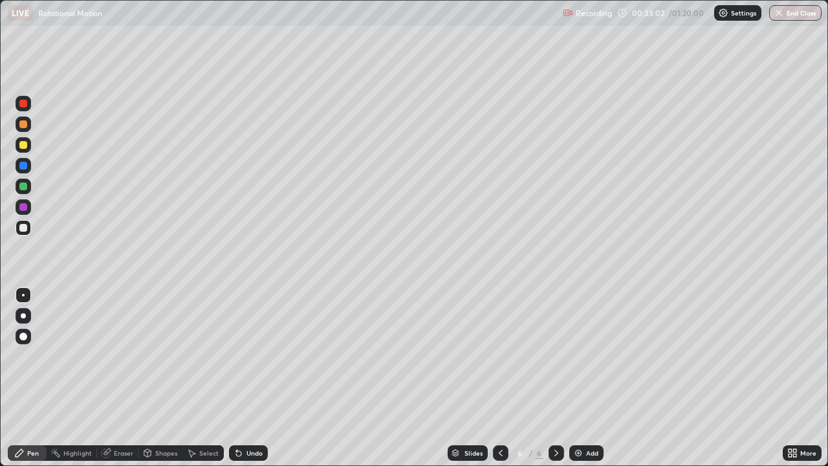
click at [28, 228] on div at bounding box center [24, 228] width 16 height 16
click at [23, 145] on div at bounding box center [23, 145] width 8 height 8
click at [126, 378] on div "Eraser" at bounding box center [123, 452] width 19 height 6
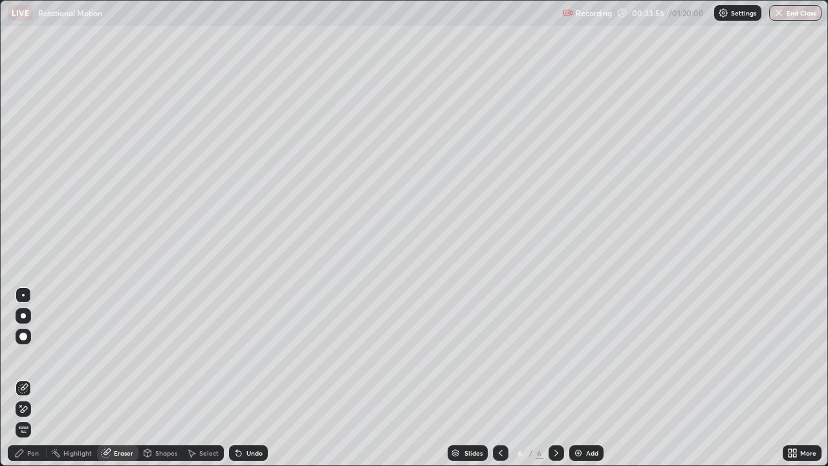
click at [32, 378] on div "Pen" at bounding box center [33, 452] width 12 height 6
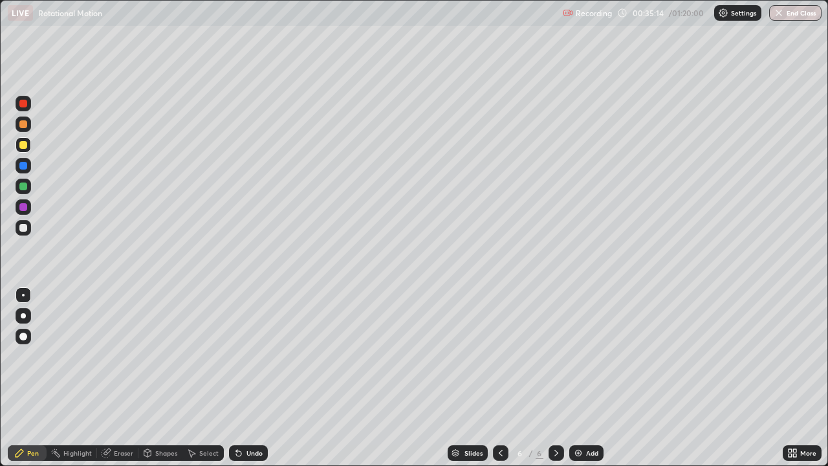
click at [29, 230] on div at bounding box center [24, 228] width 16 height 16
click at [554, 378] on icon at bounding box center [556, 452] width 10 height 10
click at [582, 378] on img at bounding box center [578, 452] width 10 height 10
click at [122, 378] on div "Eraser" at bounding box center [123, 452] width 19 height 6
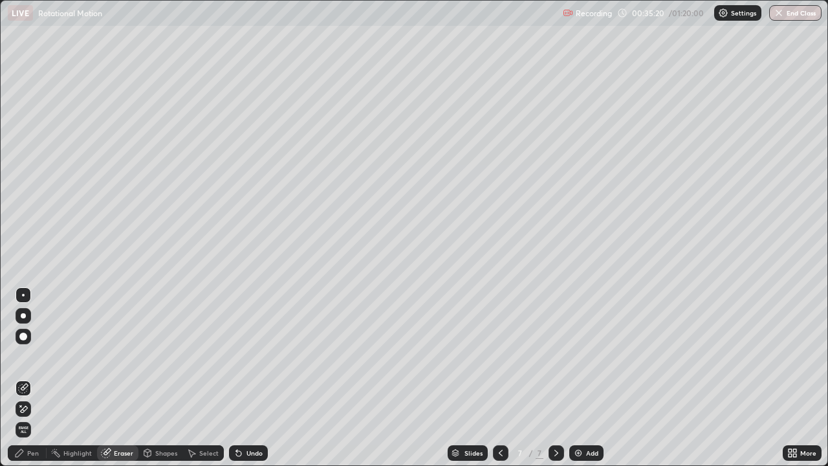
click at [160, 378] on div "Shapes" at bounding box center [160, 453] width 44 height 16
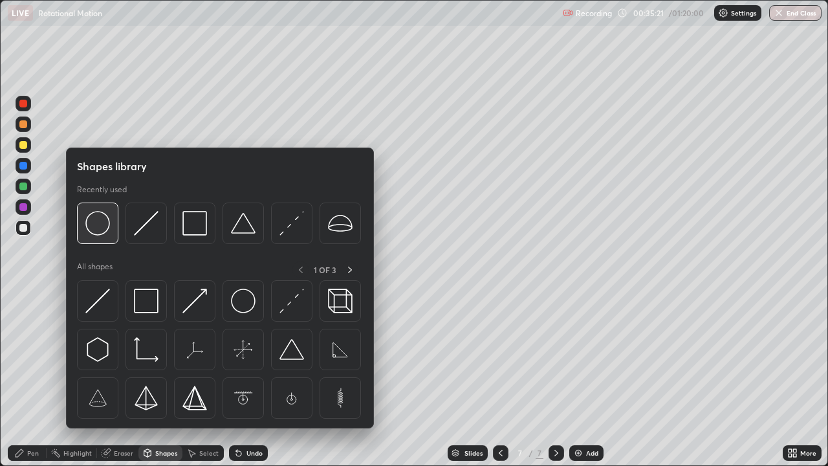
click at [106, 229] on img at bounding box center [97, 223] width 25 height 25
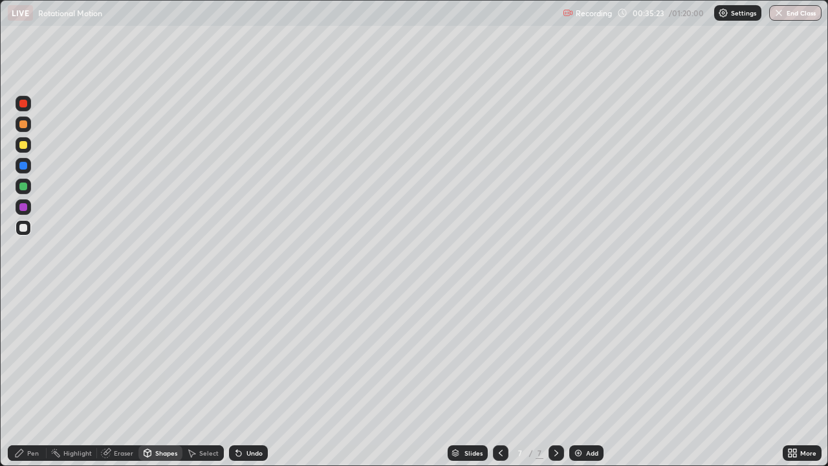
click at [246, 378] on div "Undo" at bounding box center [248, 453] width 39 height 16
click at [38, 378] on div "Pen" at bounding box center [27, 453] width 39 height 16
click at [165, 378] on div "Shapes" at bounding box center [166, 452] width 22 height 6
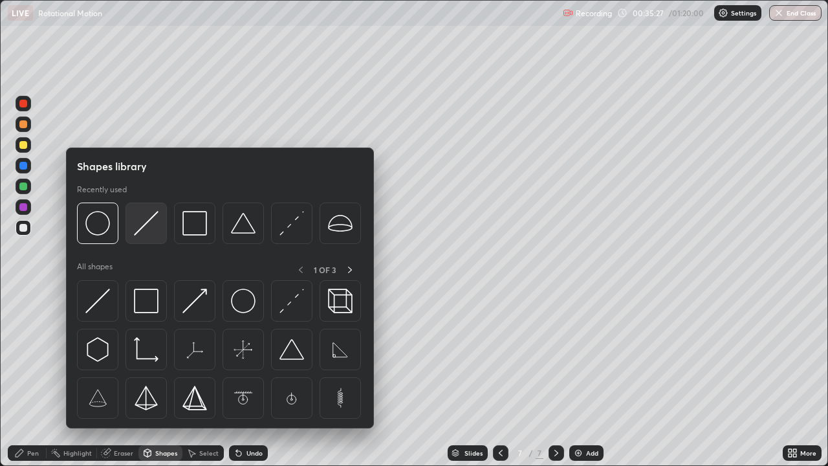
click at [144, 233] on img at bounding box center [146, 223] width 25 height 25
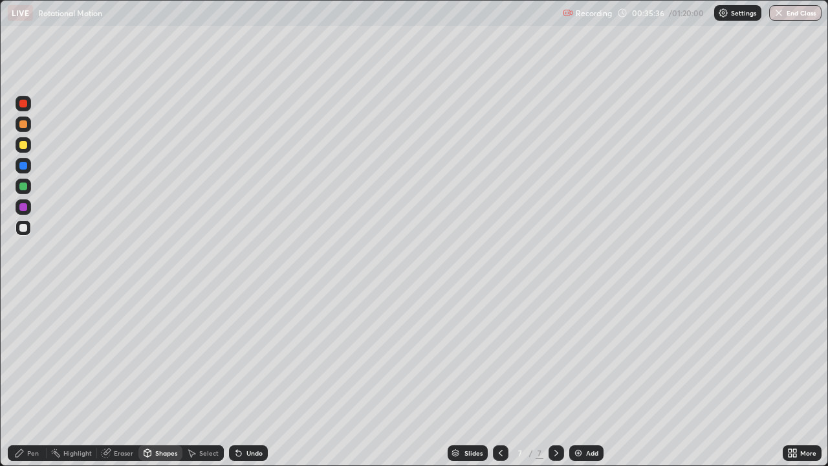
click at [23, 145] on div at bounding box center [23, 145] width 8 height 8
click at [158, 378] on div "Shapes" at bounding box center [166, 452] width 22 height 6
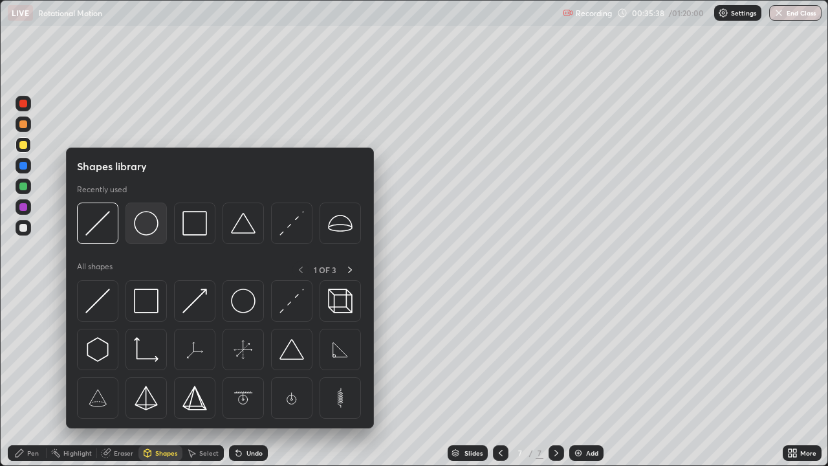
click at [150, 229] on img at bounding box center [146, 223] width 25 height 25
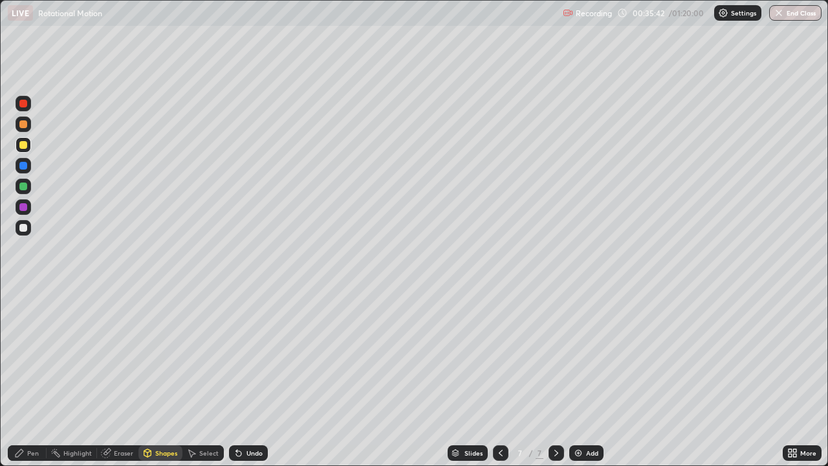
click at [31, 378] on div "Pen" at bounding box center [33, 452] width 12 height 6
click at [25, 124] on div at bounding box center [23, 124] width 8 height 8
click at [21, 103] on div at bounding box center [23, 104] width 8 height 8
click at [23, 189] on div at bounding box center [23, 186] width 8 height 8
click at [27, 233] on div at bounding box center [24, 228] width 16 height 16
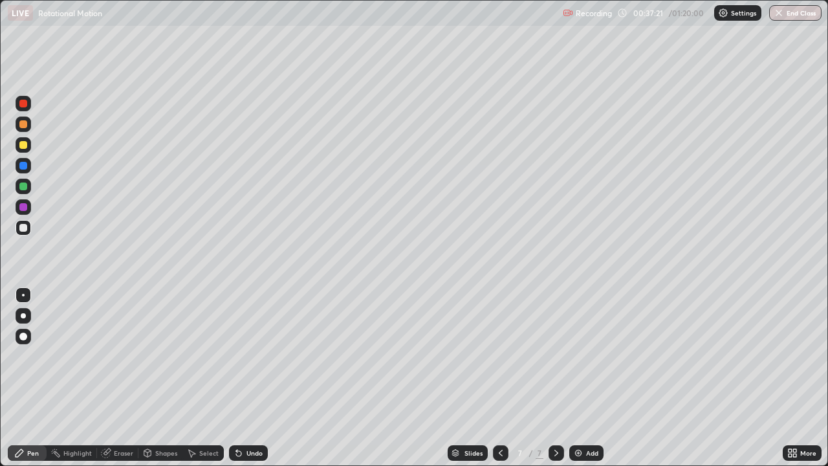
click at [24, 102] on div at bounding box center [23, 104] width 8 height 8
click at [23, 226] on div at bounding box center [23, 228] width 8 height 8
click at [248, 378] on div "Undo" at bounding box center [254, 452] width 16 height 6
click at [246, 378] on div "Undo" at bounding box center [248, 453] width 39 height 16
click at [30, 230] on div at bounding box center [24, 228] width 16 height 16
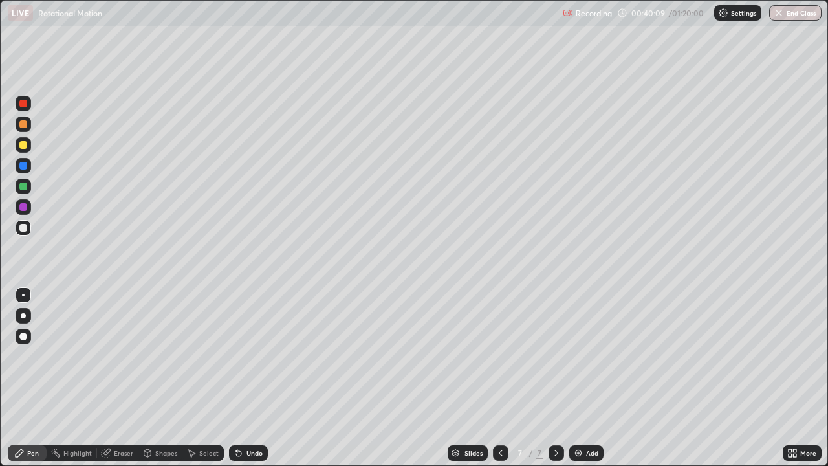
click at [554, 378] on icon at bounding box center [556, 452] width 10 height 10
click at [583, 378] on div "Add" at bounding box center [586, 453] width 34 height 16
click at [162, 378] on div "Shapes" at bounding box center [166, 452] width 22 height 6
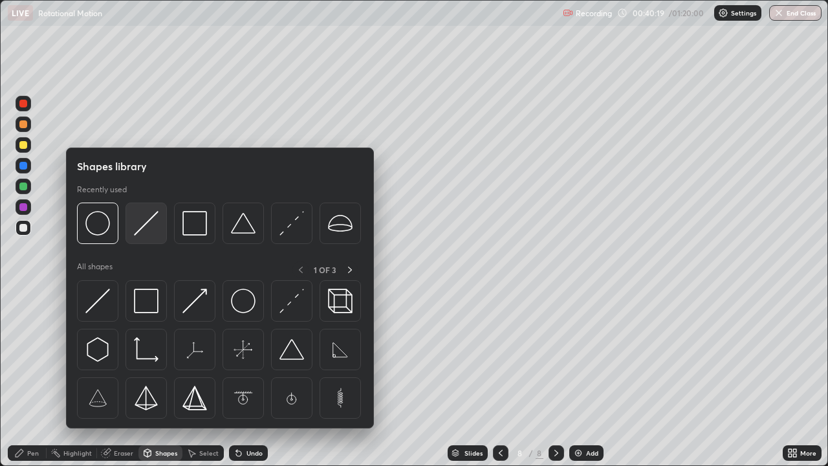
click at [142, 233] on img at bounding box center [146, 223] width 25 height 25
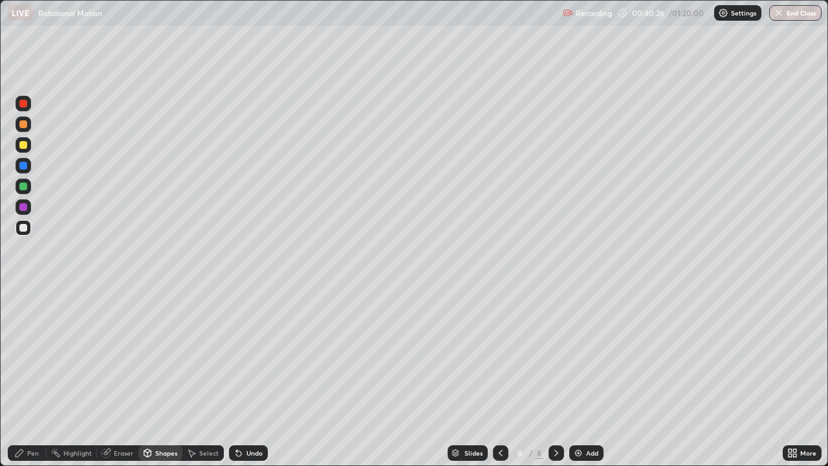
click at [24, 145] on div at bounding box center [23, 145] width 8 height 8
click at [160, 378] on div "Shapes" at bounding box center [166, 452] width 22 height 6
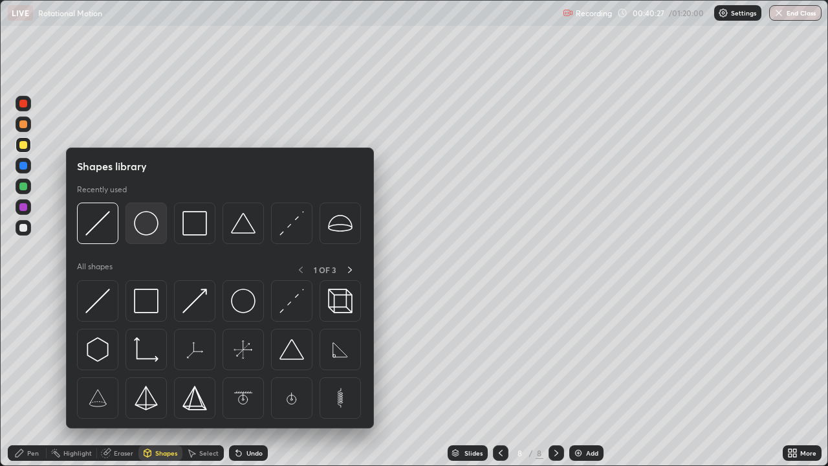
click at [151, 228] on img at bounding box center [146, 223] width 25 height 25
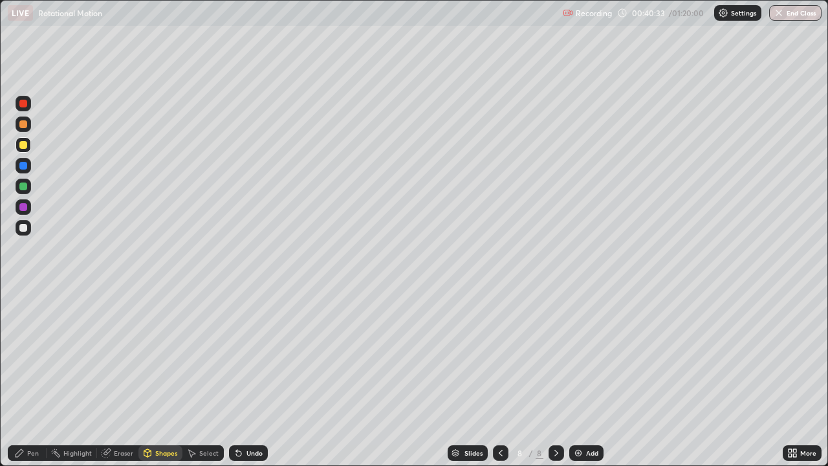
click at [25, 166] on div at bounding box center [23, 166] width 8 height 8
click at [34, 378] on div "Pen" at bounding box center [27, 453] width 39 height 16
click at [30, 228] on div at bounding box center [24, 228] width 16 height 16
click at [167, 378] on div "Shapes" at bounding box center [166, 452] width 22 height 6
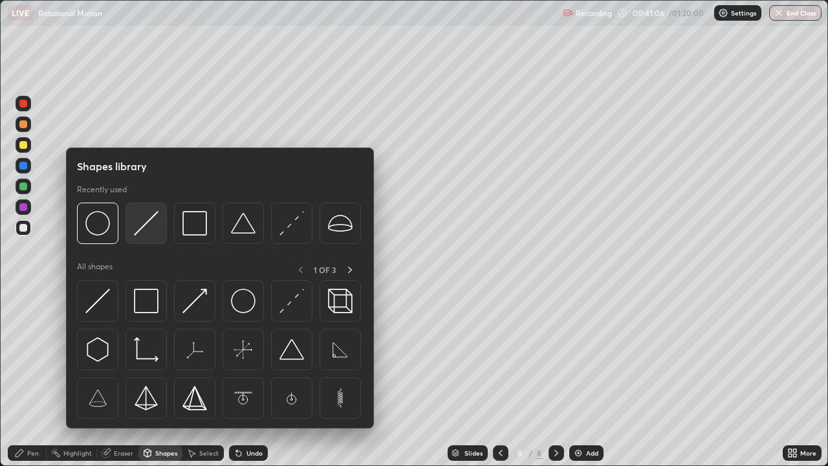
click at [145, 230] on img at bounding box center [146, 223] width 25 height 25
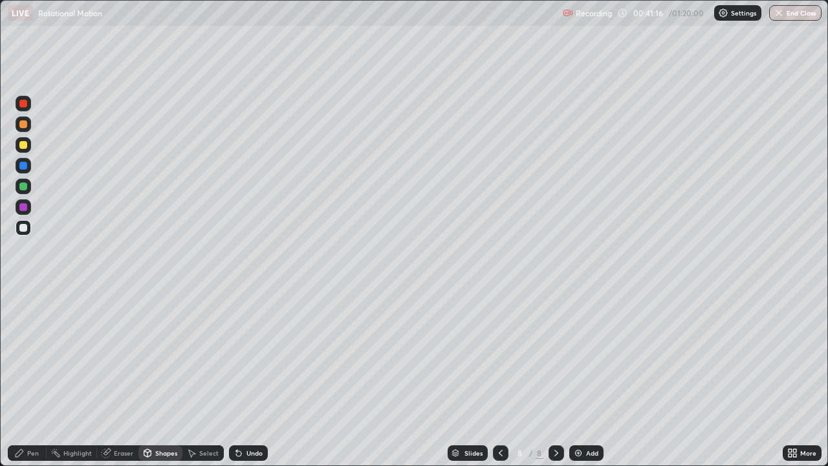
click at [158, 378] on div "Shapes" at bounding box center [166, 452] width 22 height 6
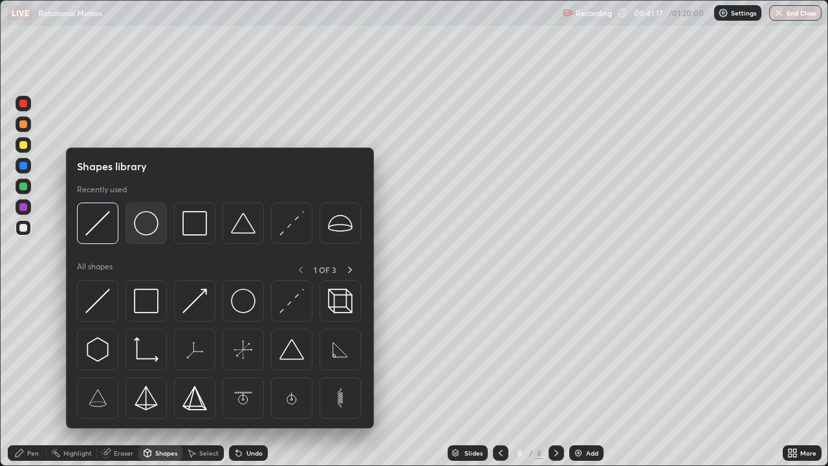
click at [146, 226] on img at bounding box center [146, 223] width 25 height 25
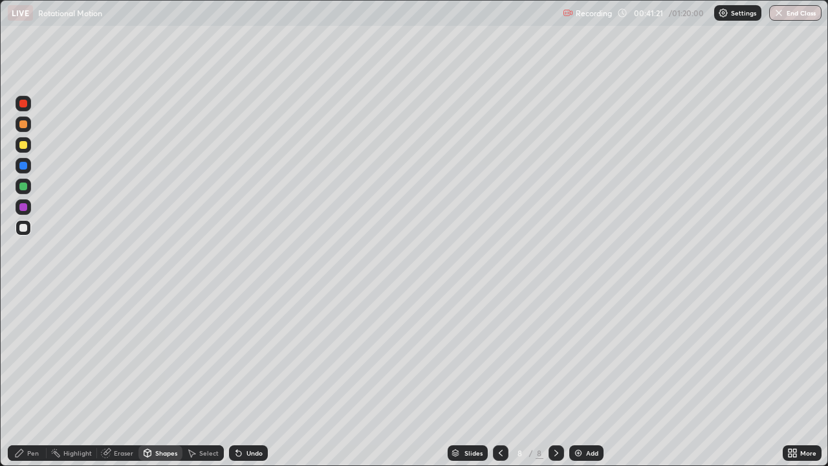
click at [249, 378] on div "Undo" at bounding box center [248, 453] width 39 height 16
click at [25, 144] on div at bounding box center [23, 145] width 8 height 8
click at [26, 378] on div "Pen" at bounding box center [27, 453] width 39 height 16
click at [23, 229] on div at bounding box center [23, 228] width 8 height 8
click at [251, 378] on div "Undo" at bounding box center [248, 453] width 39 height 16
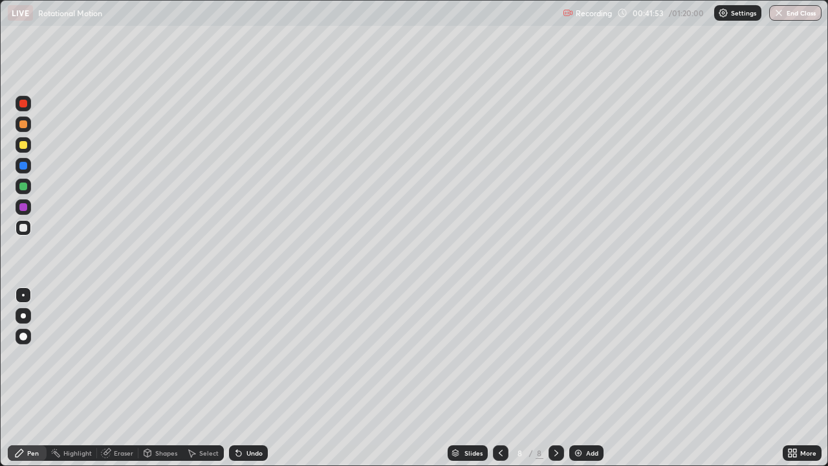
click at [253, 378] on div "Undo" at bounding box center [248, 453] width 39 height 16
click at [255, 378] on div "Undo" at bounding box center [248, 453] width 39 height 16
click at [254, 378] on div "Undo" at bounding box center [248, 453] width 39 height 16
click at [23, 144] on div at bounding box center [23, 145] width 8 height 8
click at [23, 229] on div at bounding box center [23, 228] width 8 height 8
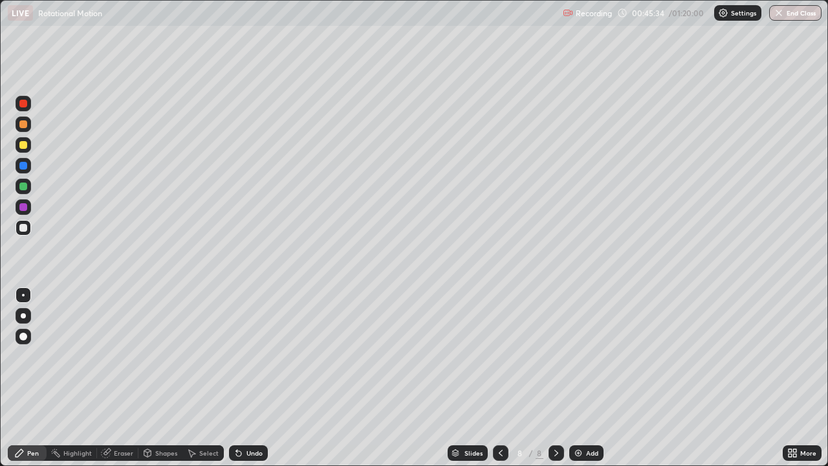
click at [24, 187] on div at bounding box center [23, 186] width 8 height 8
click at [28, 229] on div at bounding box center [24, 228] width 16 height 16
click at [28, 125] on div at bounding box center [24, 124] width 16 height 16
click at [581, 378] on div "Add" at bounding box center [586, 453] width 34 height 16
click at [28, 228] on div at bounding box center [24, 228] width 16 height 16
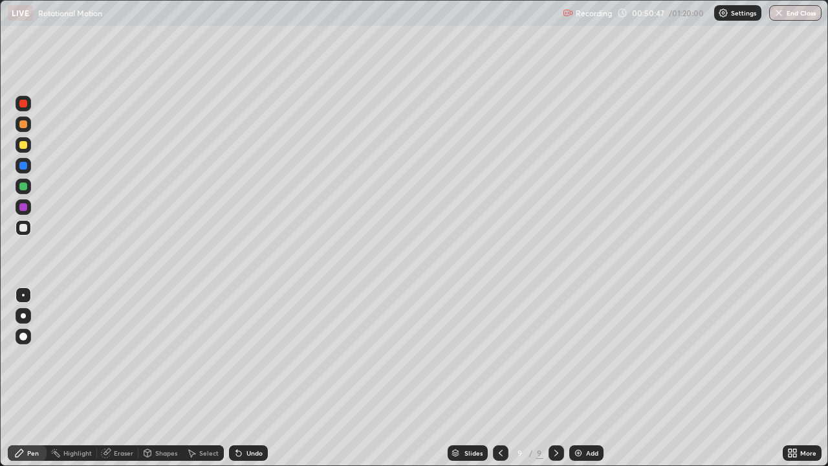
click at [26, 188] on div at bounding box center [23, 186] width 8 height 8
click at [29, 229] on div at bounding box center [24, 228] width 16 height 16
click at [23, 144] on div at bounding box center [23, 145] width 8 height 8
click at [28, 229] on div at bounding box center [24, 228] width 16 height 16
click at [25, 164] on div at bounding box center [23, 166] width 8 height 8
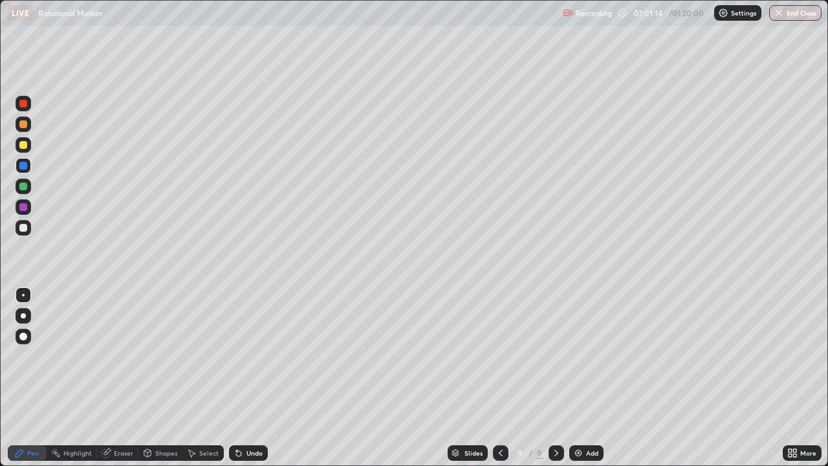
click at [23, 124] on div at bounding box center [23, 124] width 8 height 8
click at [500, 378] on icon at bounding box center [500, 452] width 10 height 10
click at [555, 378] on icon at bounding box center [556, 452] width 10 height 10
click at [586, 378] on div "Add" at bounding box center [592, 452] width 12 height 6
click at [28, 228] on div at bounding box center [24, 228] width 16 height 16
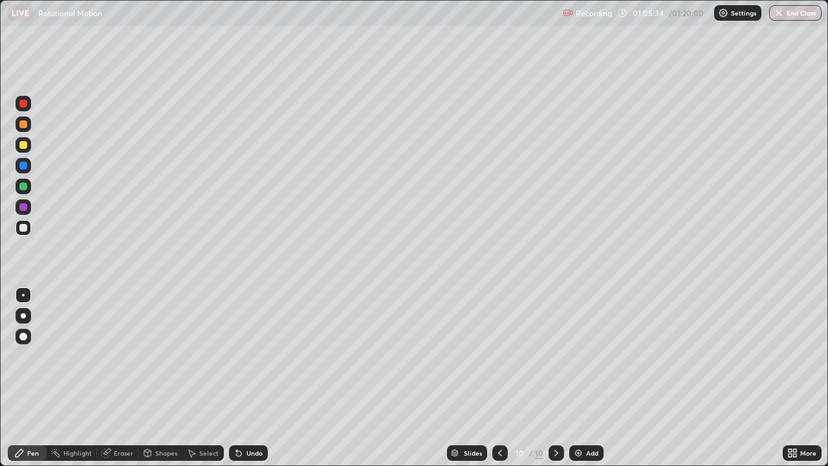
click at [26, 147] on div at bounding box center [23, 145] width 8 height 8
click at [246, 378] on div "Undo" at bounding box center [254, 452] width 16 height 6
click at [24, 228] on div at bounding box center [23, 228] width 8 height 8
click at [22, 235] on div at bounding box center [24, 228] width 16 height 16
click at [263, 378] on div "Undo" at bounding box center [246, 453] width 44 height 26
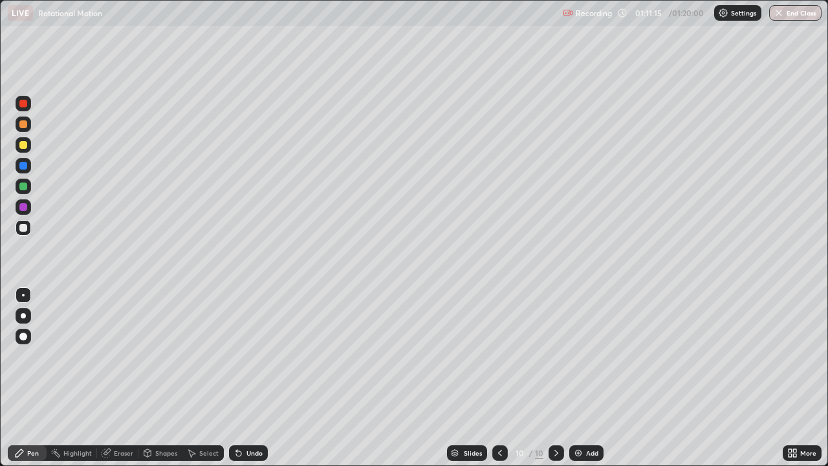
click at [263, 378] on div "Undo" at bounding box center [246, 453] width 44 height 26
click at [264, 378] on div "Undo" at bounding box center [246, 453] width 44 height 26
click at [26, 147] on div at bounding box center [23, 145] width 8 height 8
click at [806, 13] on button "End Class" at bounding box center [795, 13] width 51 height 16
